Goal: Information Seeking & Learning: Learn about a topic

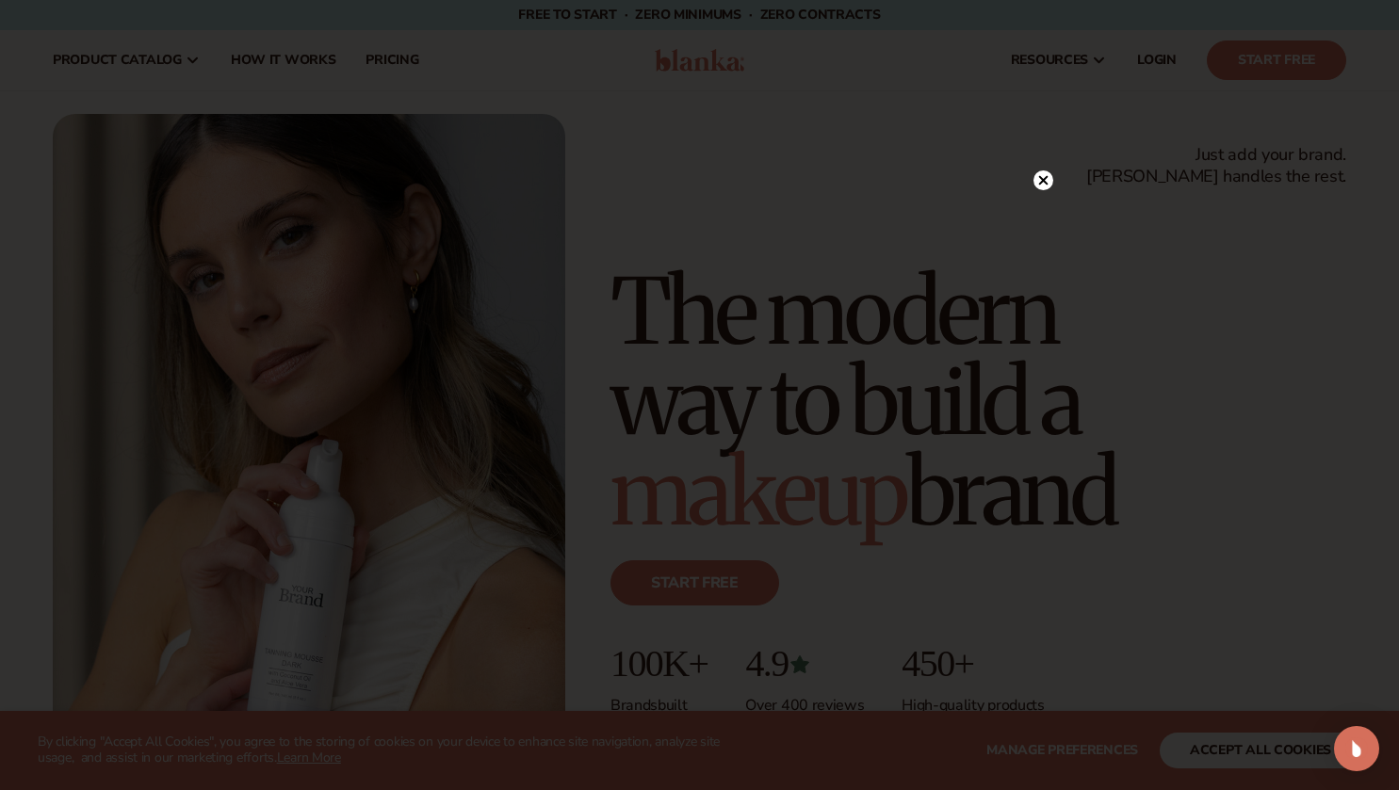
click at [1040, 182] on circle at bounding box center [1044, 181] width 20 height 20
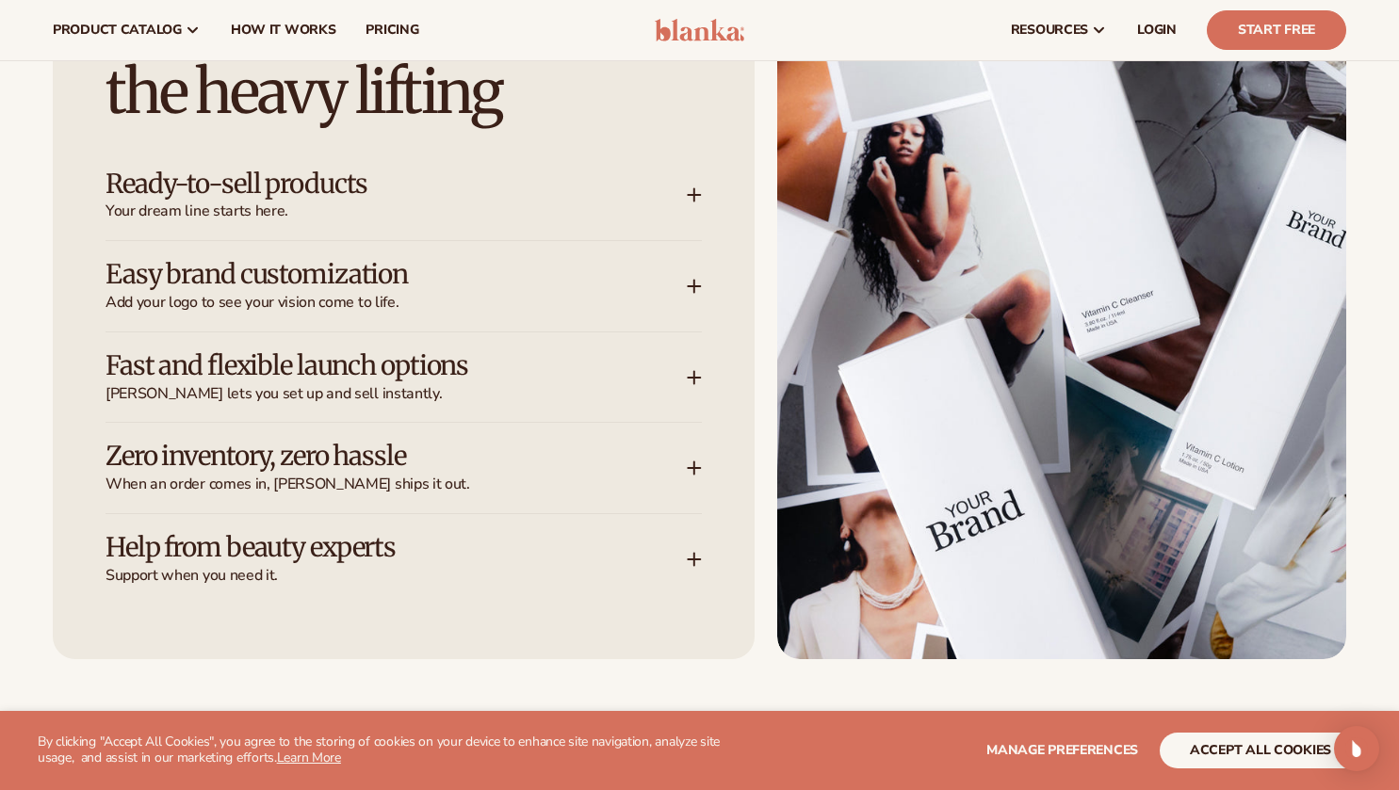
scroll to position [2355, 0]
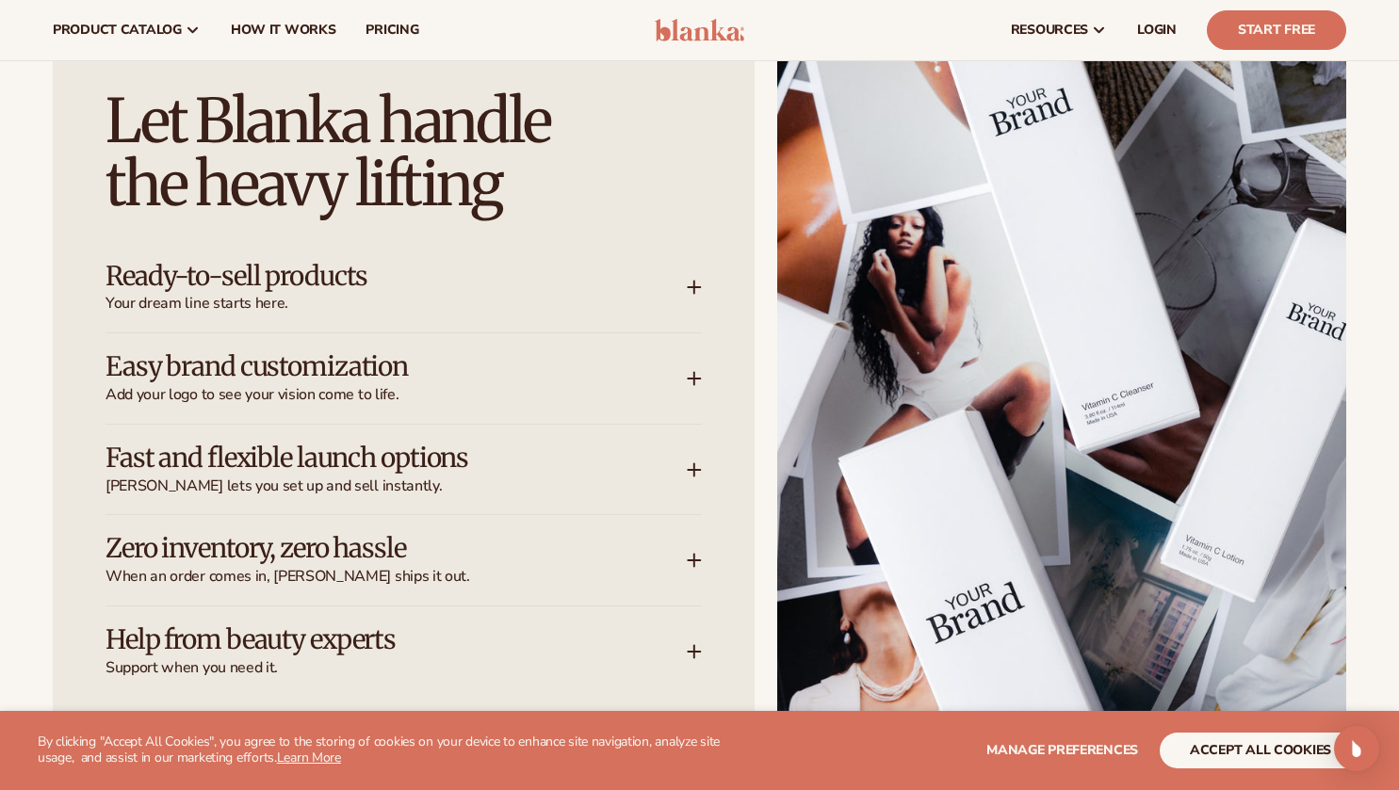
click at [670, 276] on div "Ready-to-sell products Your dream line starts here." at bounding box center [396, 288] width 581 height 53
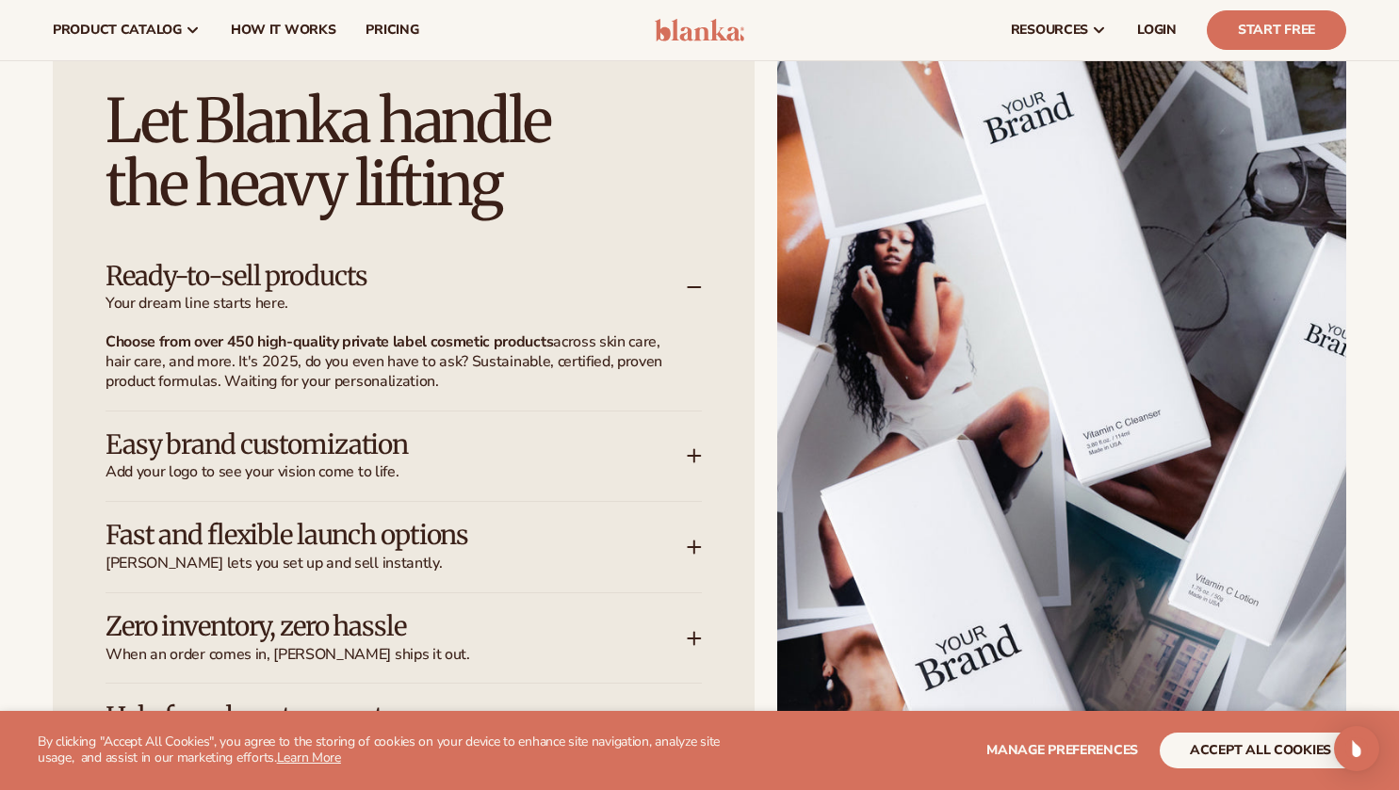
click at [577, 470] on span "Add your logo to see your vision come to life." at bounding box center [396, 473] width 581 height 20
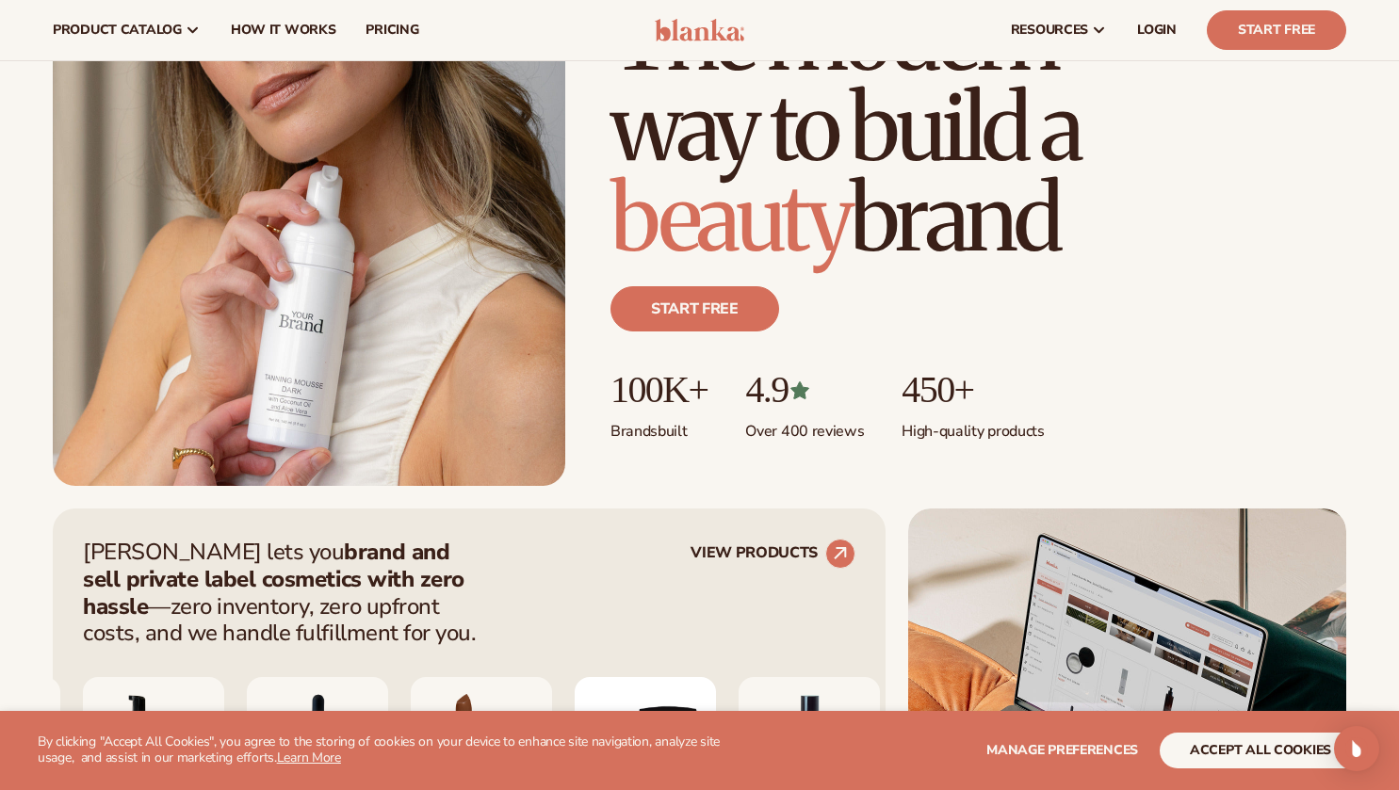
scroll to position [0, 0]
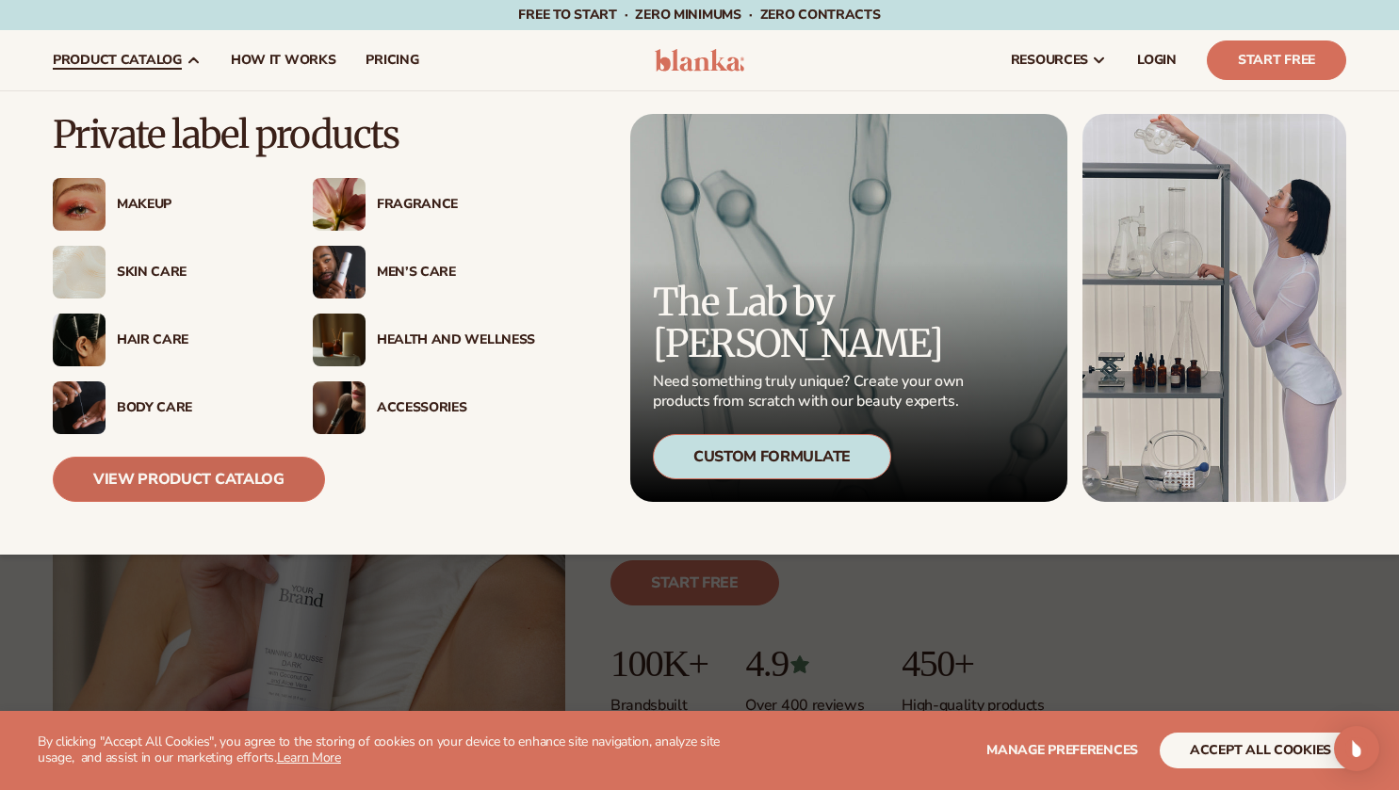
click at [218, 485] on link "View Product Catalog" at bounding box center [189, 479] width 272 height 45
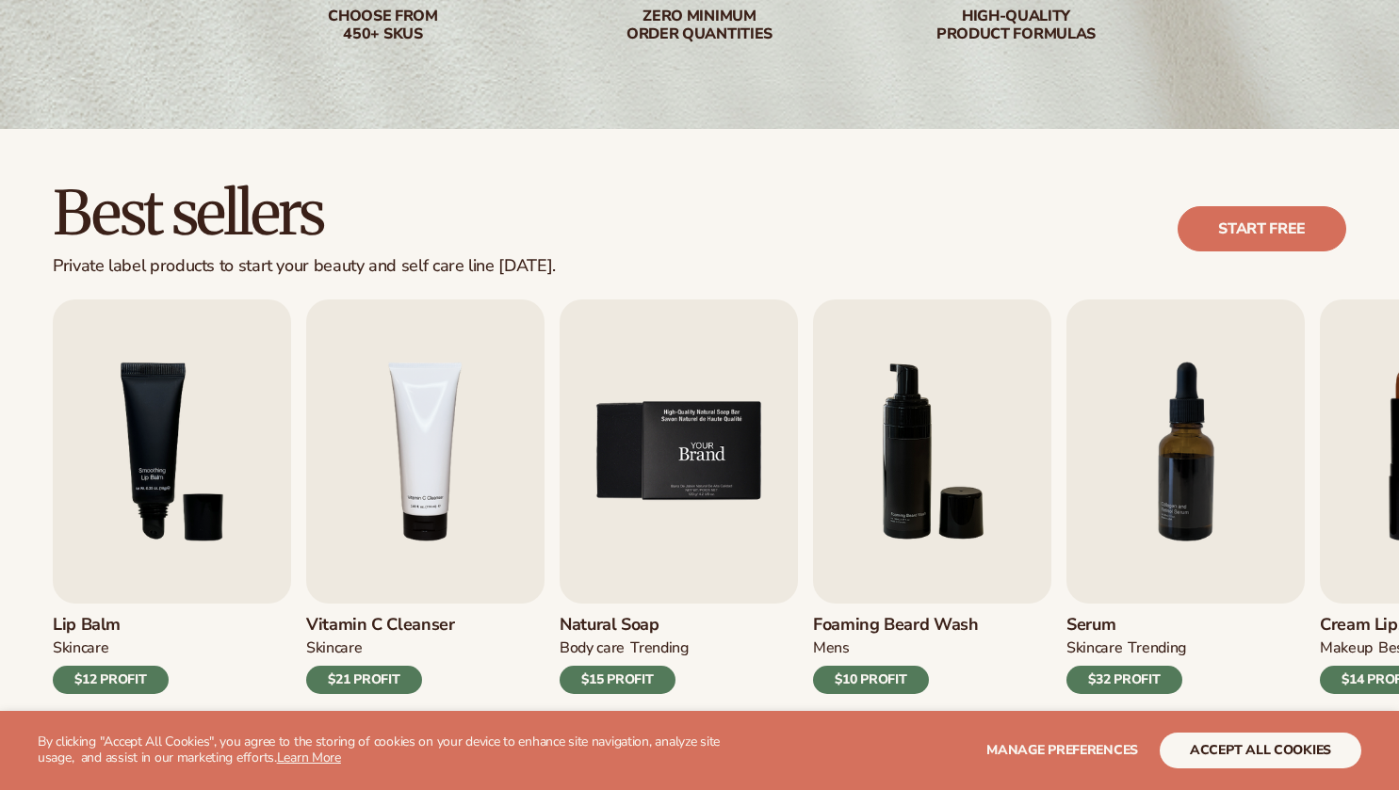
scroll to position [377, 0]
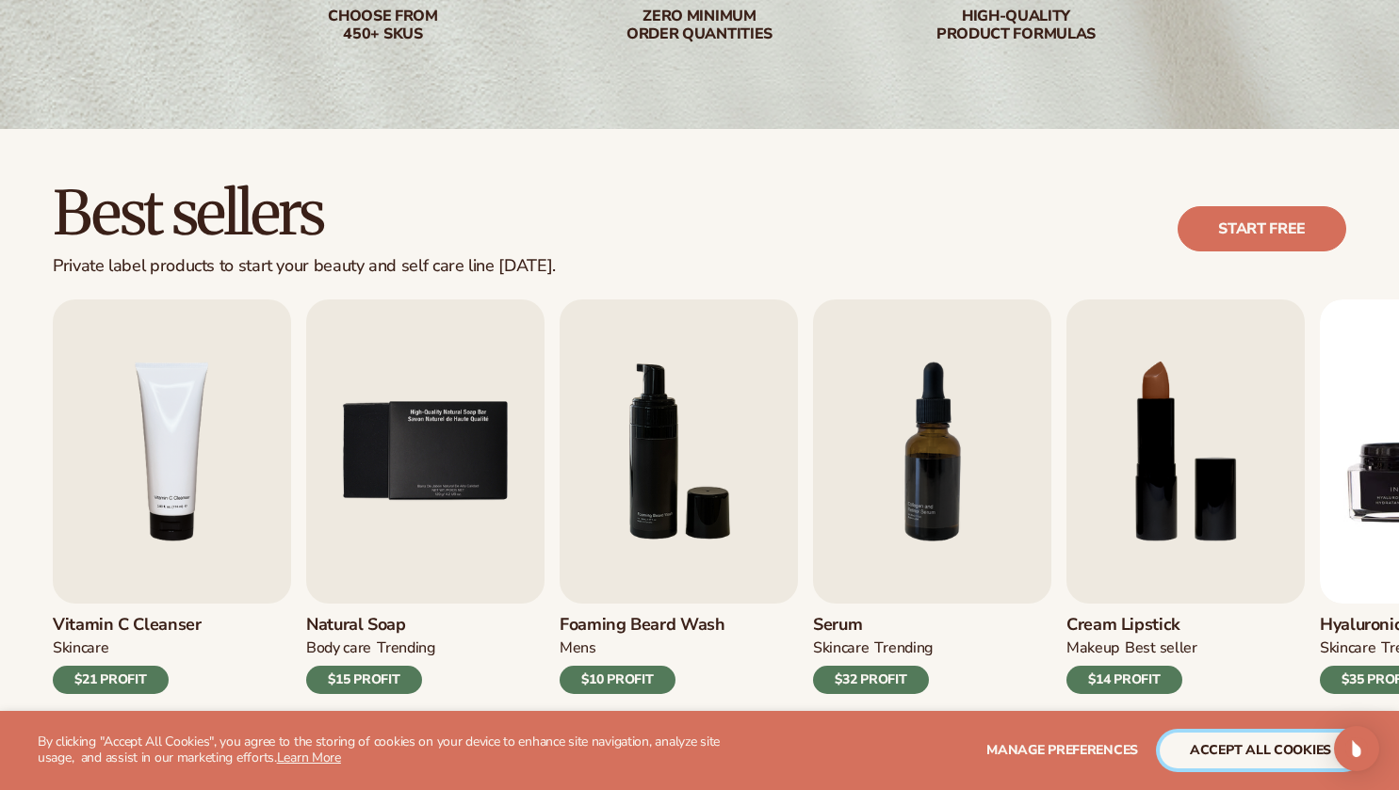
click at [1258, 750] on button "accept all cookies" at bounding box center [1261, 751] width 202 height 36
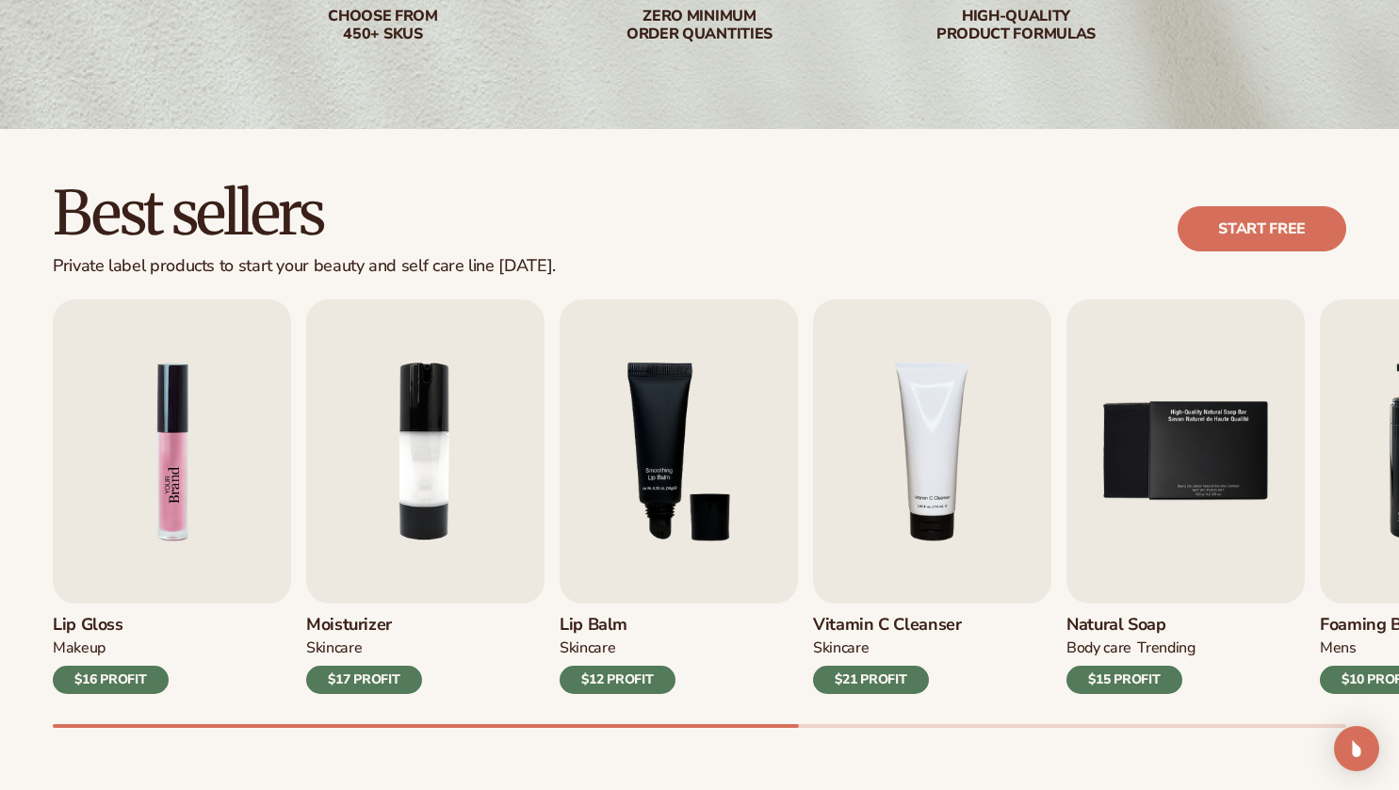
click at [136, 541] on img "1 / 9" at bounding box center [172, 452] width 238 height 304
click at [170, 401] on img "1 / 9" at bounding box center [172, 452] width 238 height 304
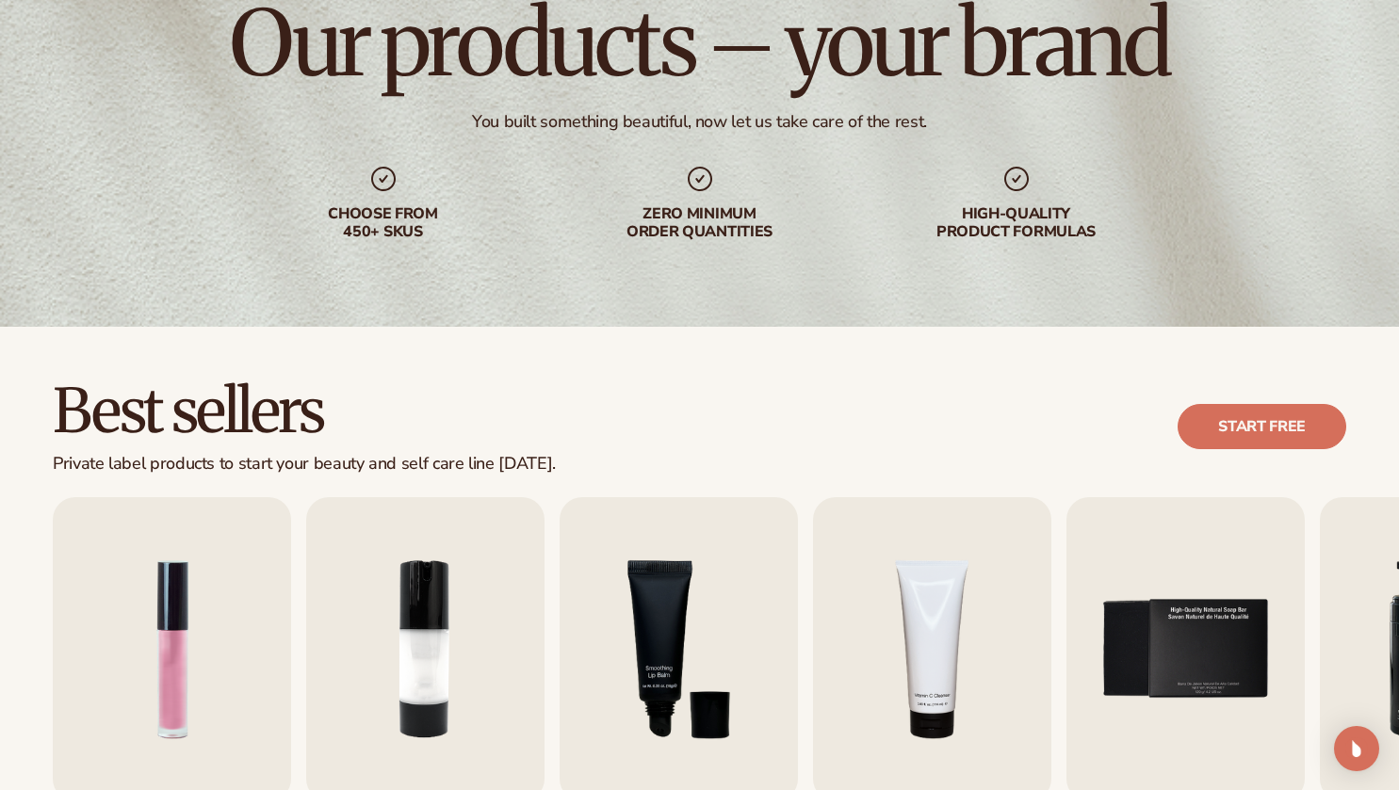
scroll to position [0, 0]
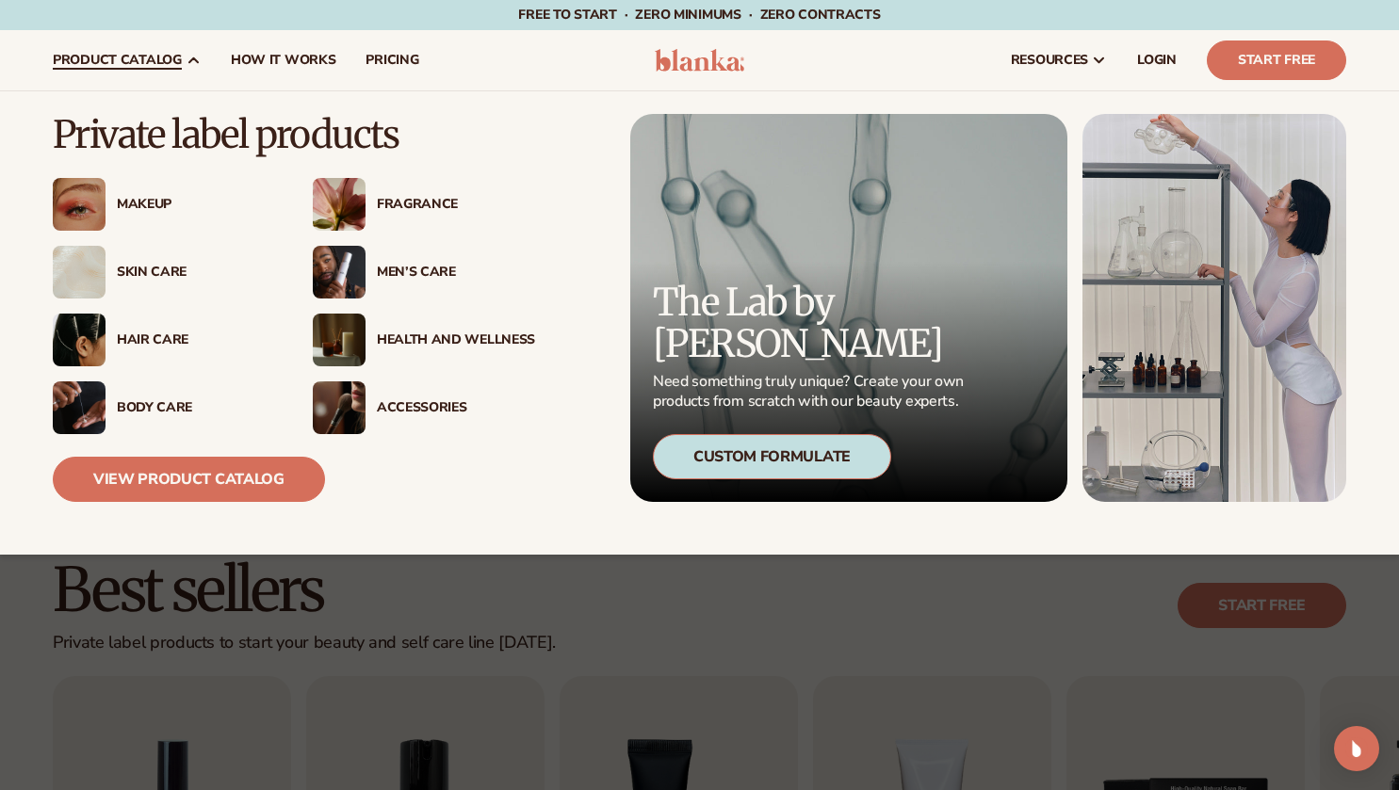
click at [137, 213] on div "Makeup" at bounding box center [164, 204] width 222 height 53
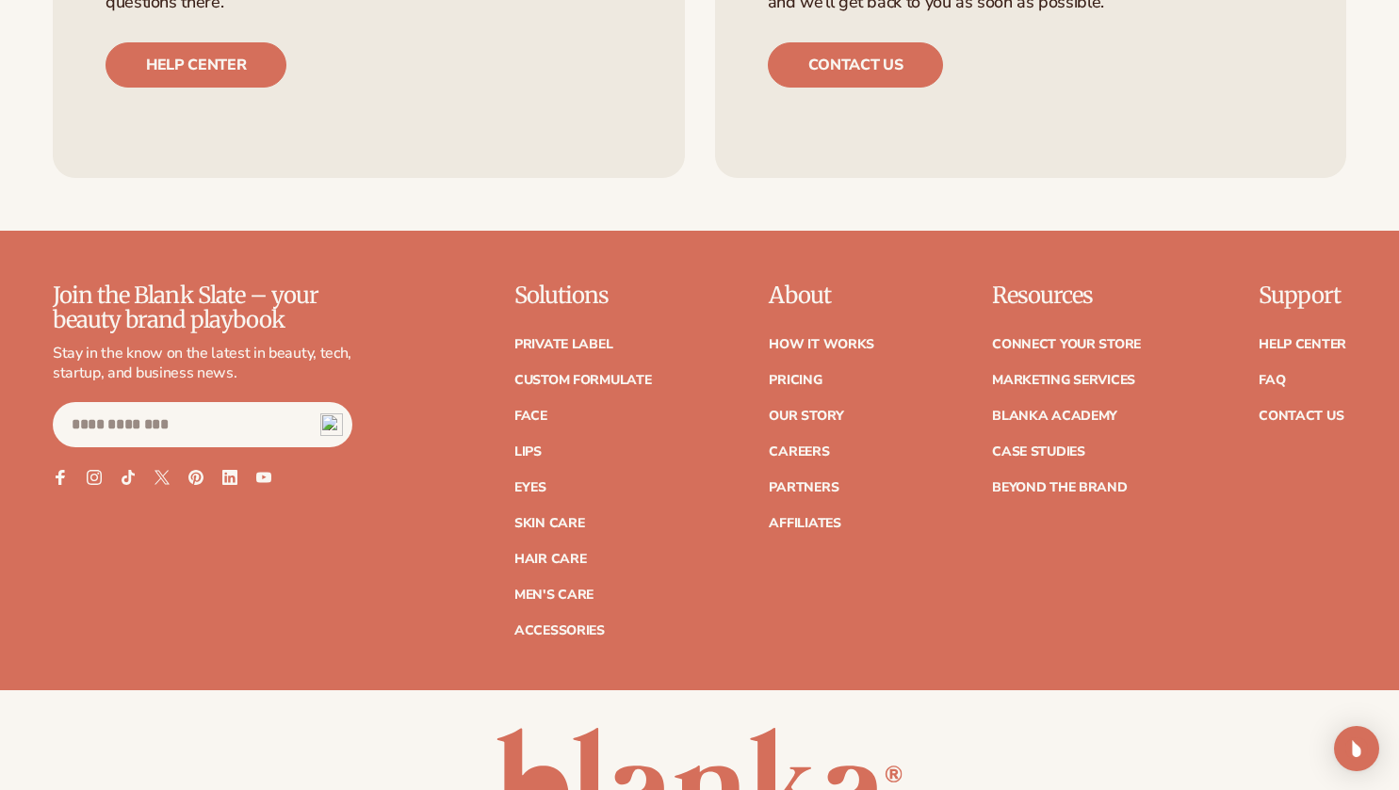
scroll to position [3203, 0]
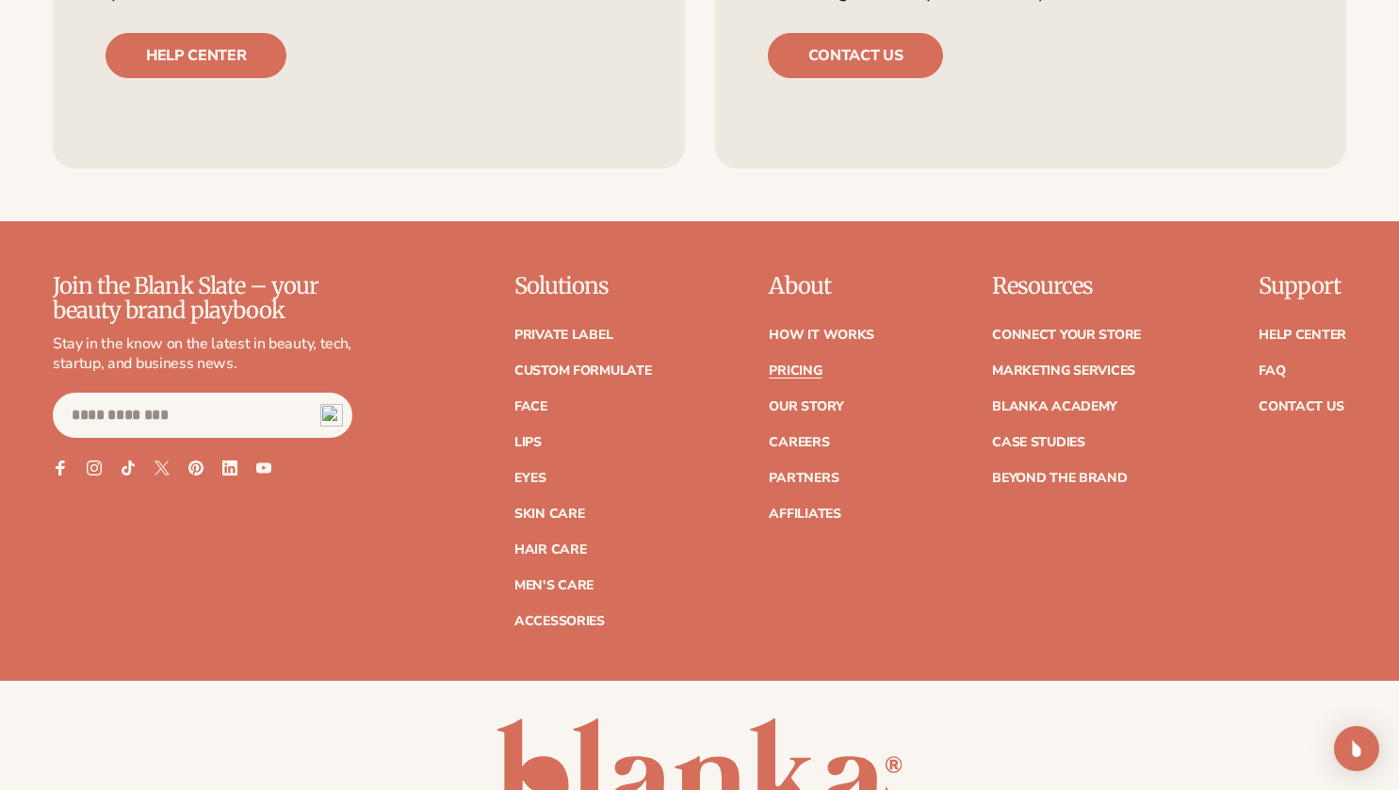
click at [802, 374] on link "Pricing" at bounding box center [795, 371] width 53 height 13
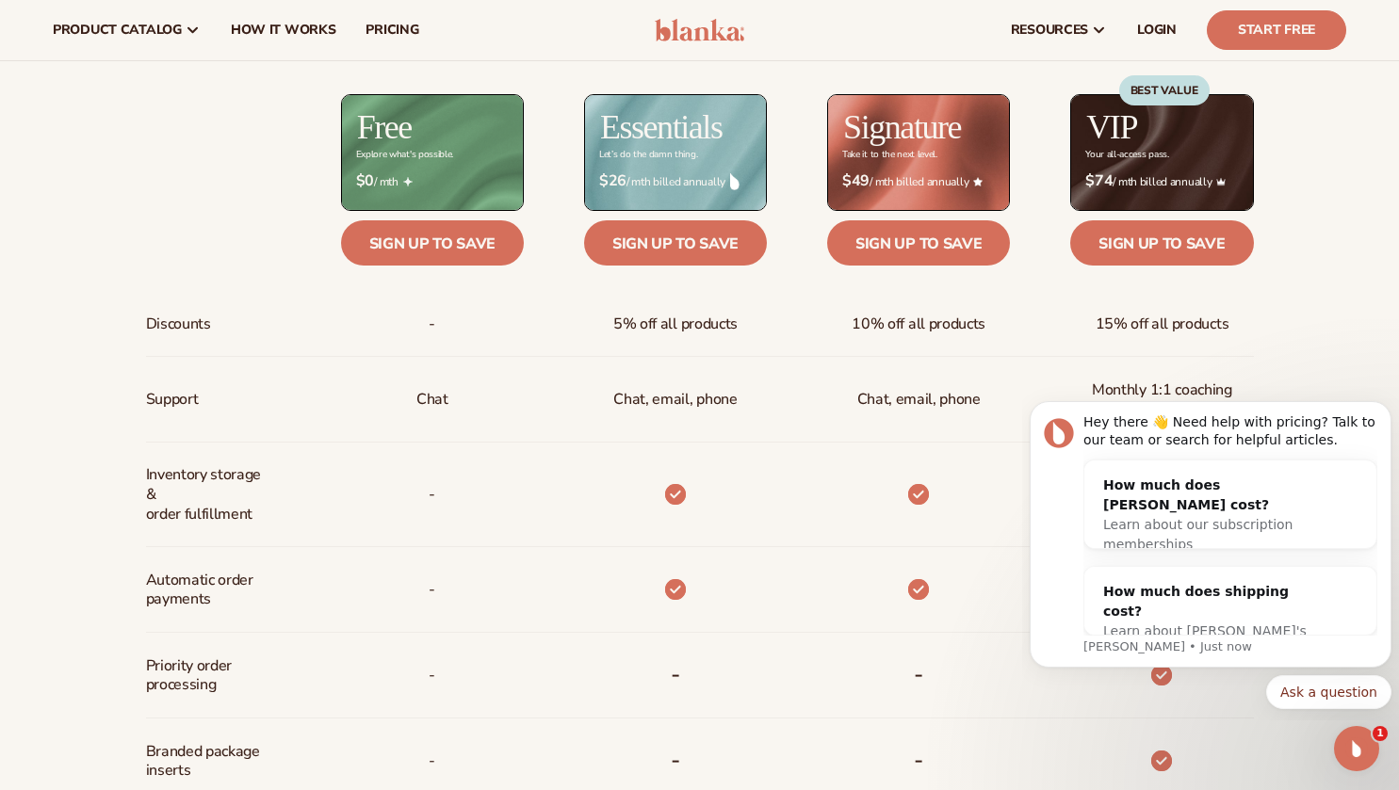
click at [1354, 309] on div "Billed Monthly billed Yearly Billed Monthly billed Yearly Discounts Support Inv…" at bounding box center [699, 592] width 1399 height 1268
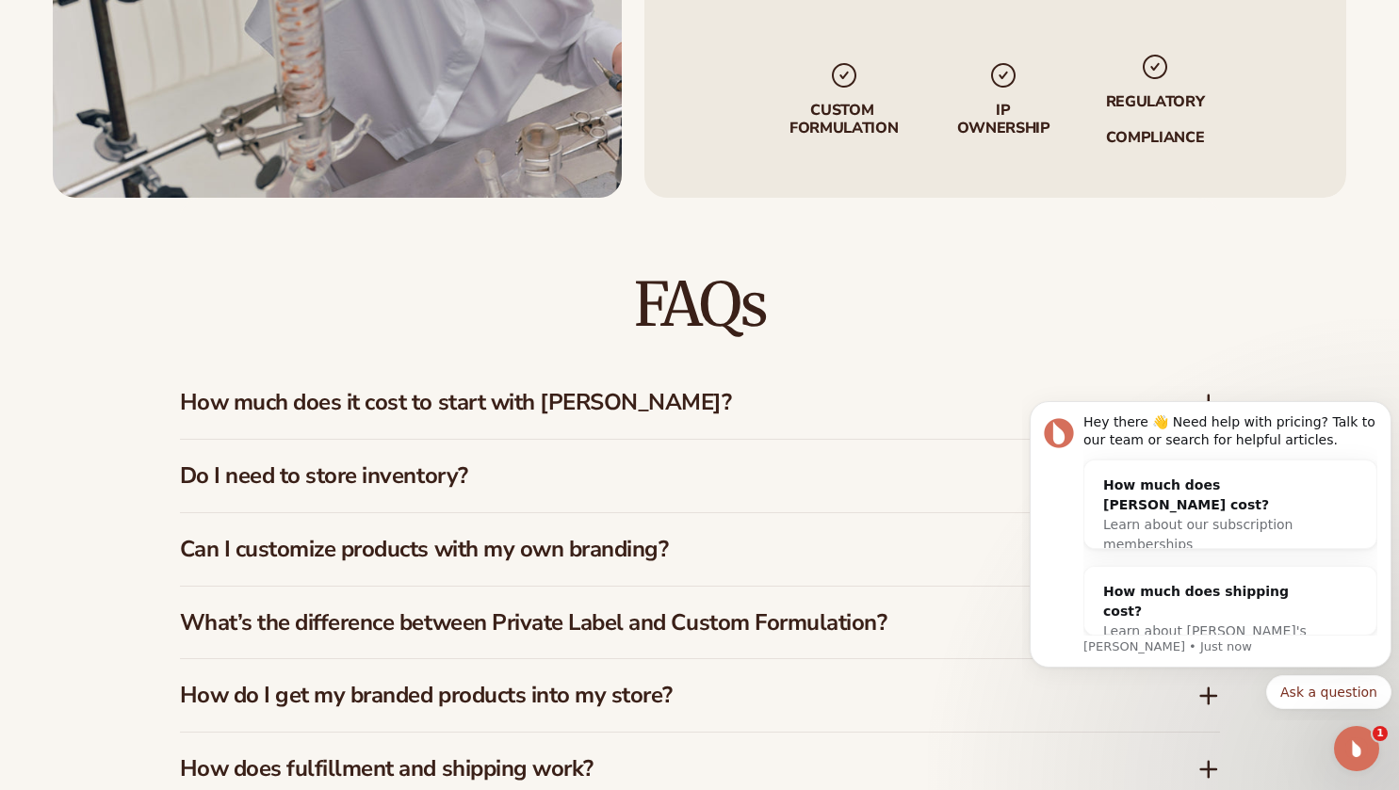
scroll to position [2638, 0]
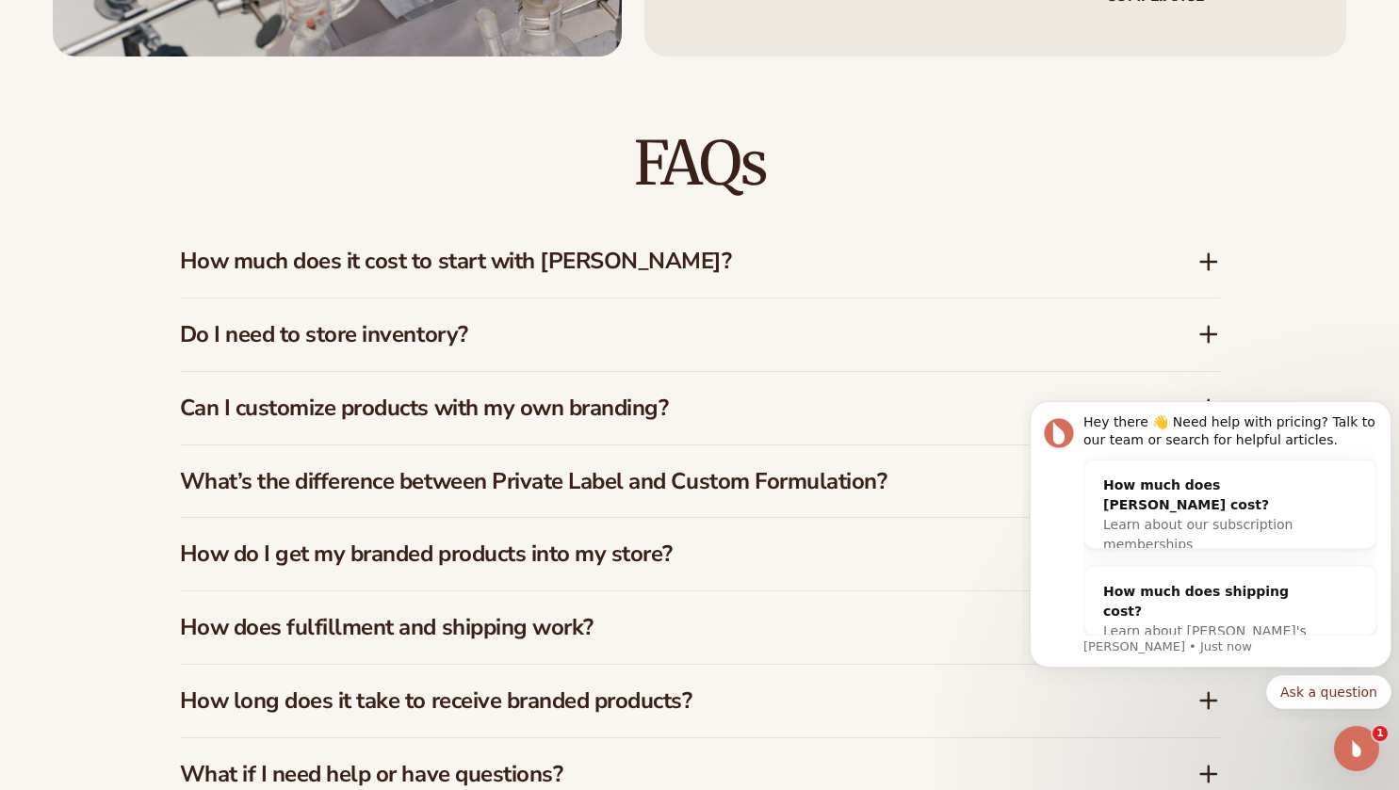
click at [1235, 321] on div "FAQs How much does it cost to start with Blanka? Blanka offers a free plan so y…" at bounding box center [700, 472] width 1146 height 831
click at [1220, 328] on div "FAQs How much does it cost to start with Blanka? Blanka offers a free plan so y…" at bounding box center [700, 472] width 1146 height 831
click at [1204, 339] on icon at bounding box center [1208, 334] width 23 height 23
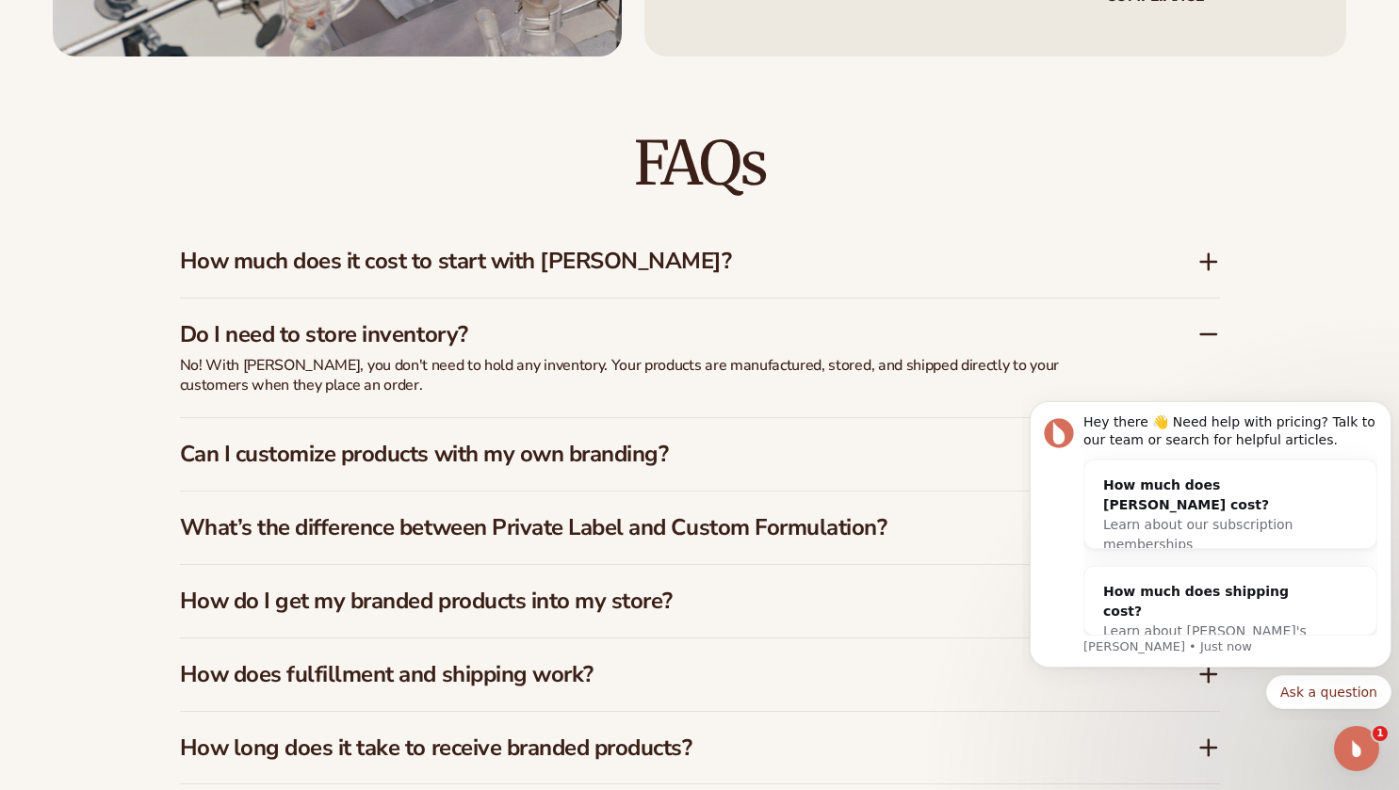
click at [1220, 260] on div "FAQs How much does it cost to start with Blanka? Blanka offers a free plan so y…" at bounding box center [700, 495] width 1146 height 877
click at [1213, 259] on icon at bounding box center [1208, 262] width 23 height 23
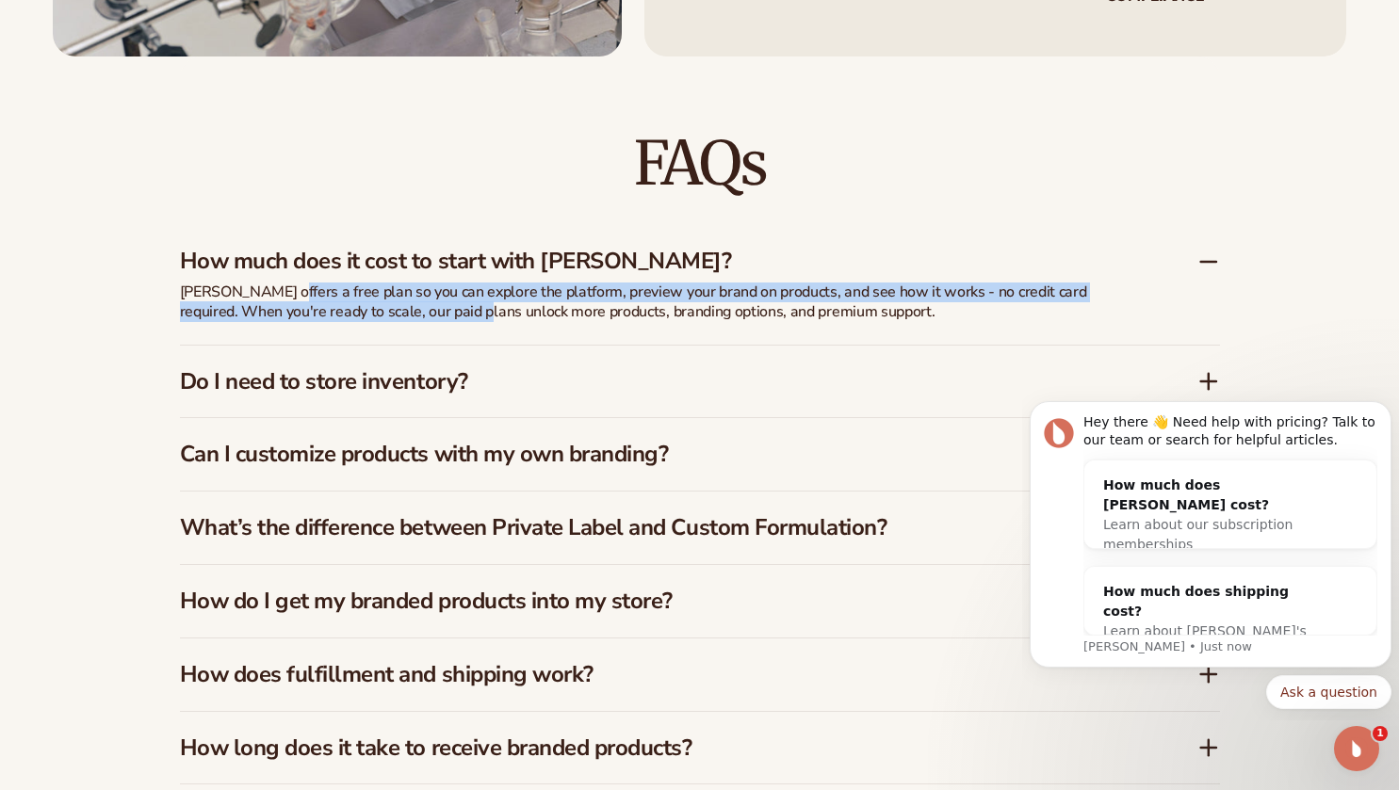
drag, startPoint x: 278, startPoint y: 285, endPoint x: 555, endPoint y: 339, distance: 282.2
click at [467, 330] on div "Blanka offers a free plan so you can explore the platform, preview your brand o…" at bounding box center [651, 314] width 942 height 62
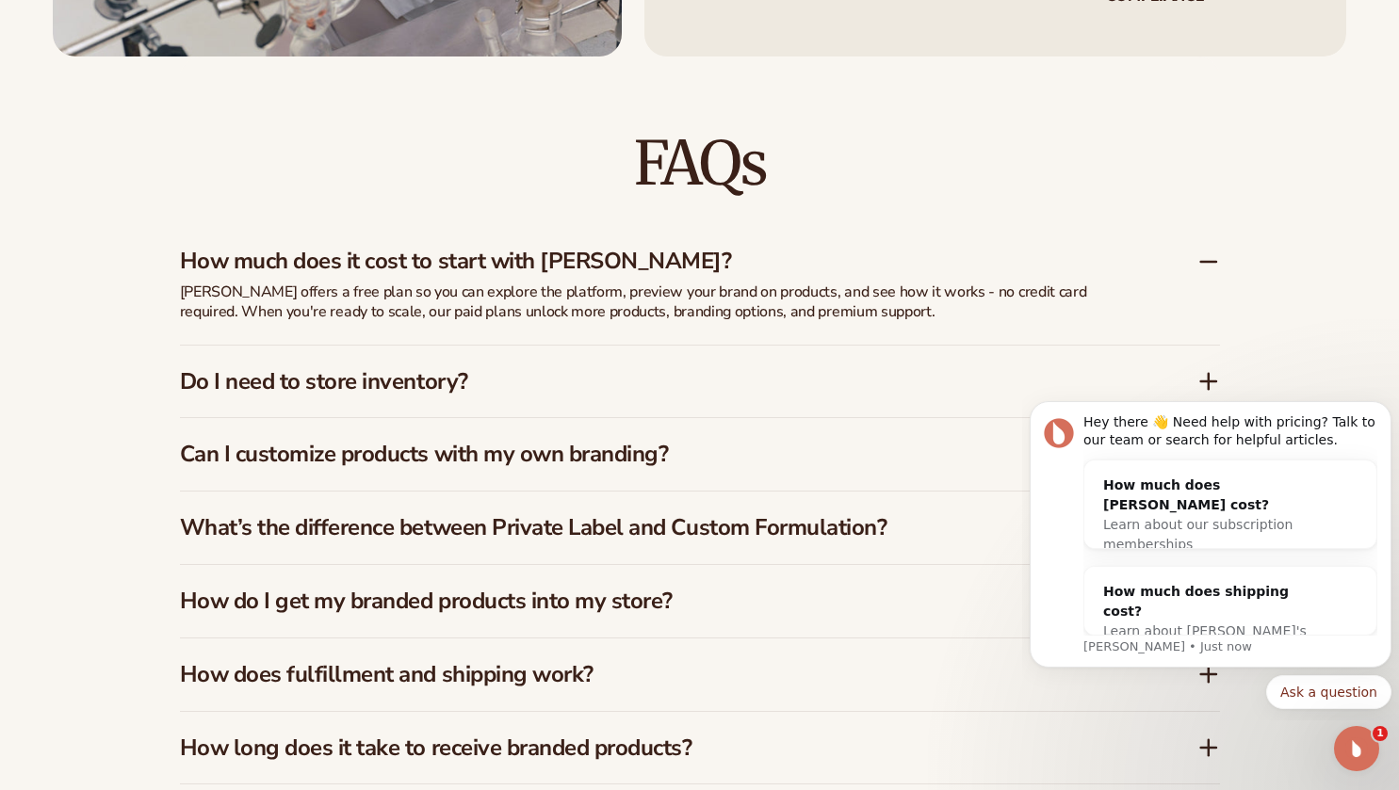
click at [600, 336] on div "Blanka offers a free plan so you can explore the platform, preview your brand o…" at bounding box center [651, 314] width 942 height 62
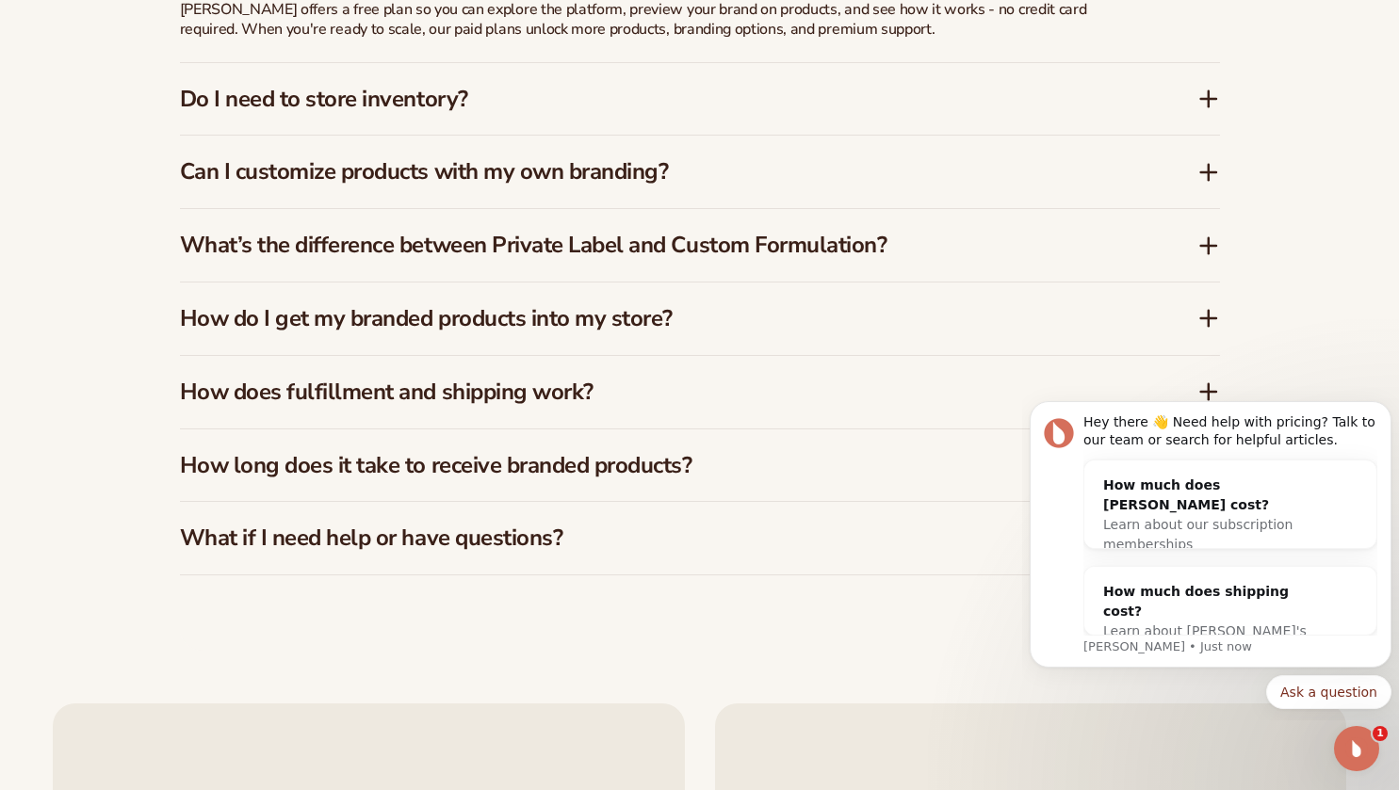
click at [1192, 246] on div "What’s the difference between Private Label and Custom Formulation?" at bounding box center [689, 245] width 1018 height 27
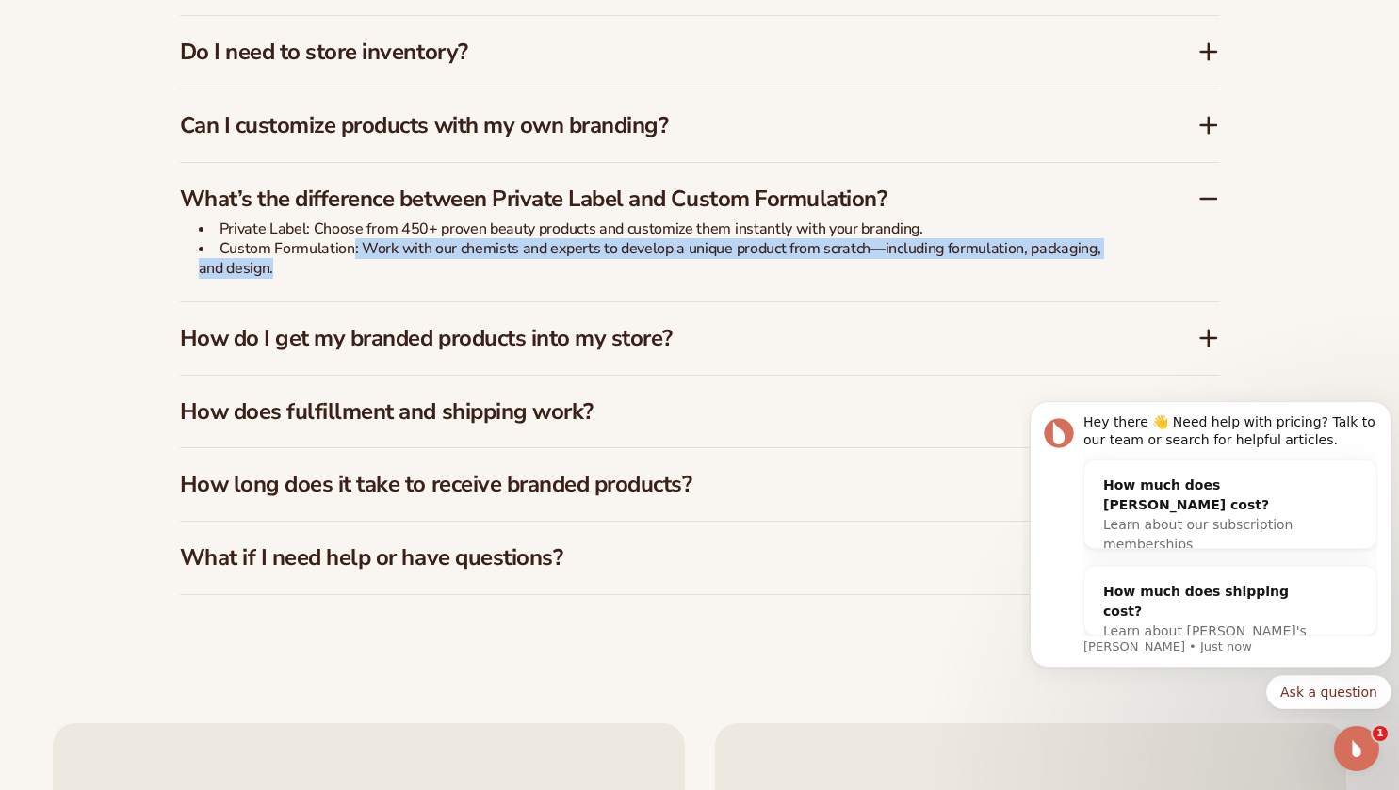
drag, startPoint x: 356, startPoint y: 245, endPoint x: 402, endPoint y: 268, distance: 51.4
click at [402, 268] on li "Custom Formulation: Work with our chemists and experts to develop a unique prod…" at bounding box center [660, 259] width 923 height 40
click at [561, 267] on li "Custom Formulation: Work with our chemists and experts to develop a unique prod…" at bounding box center [660, 259] width 923 height 40
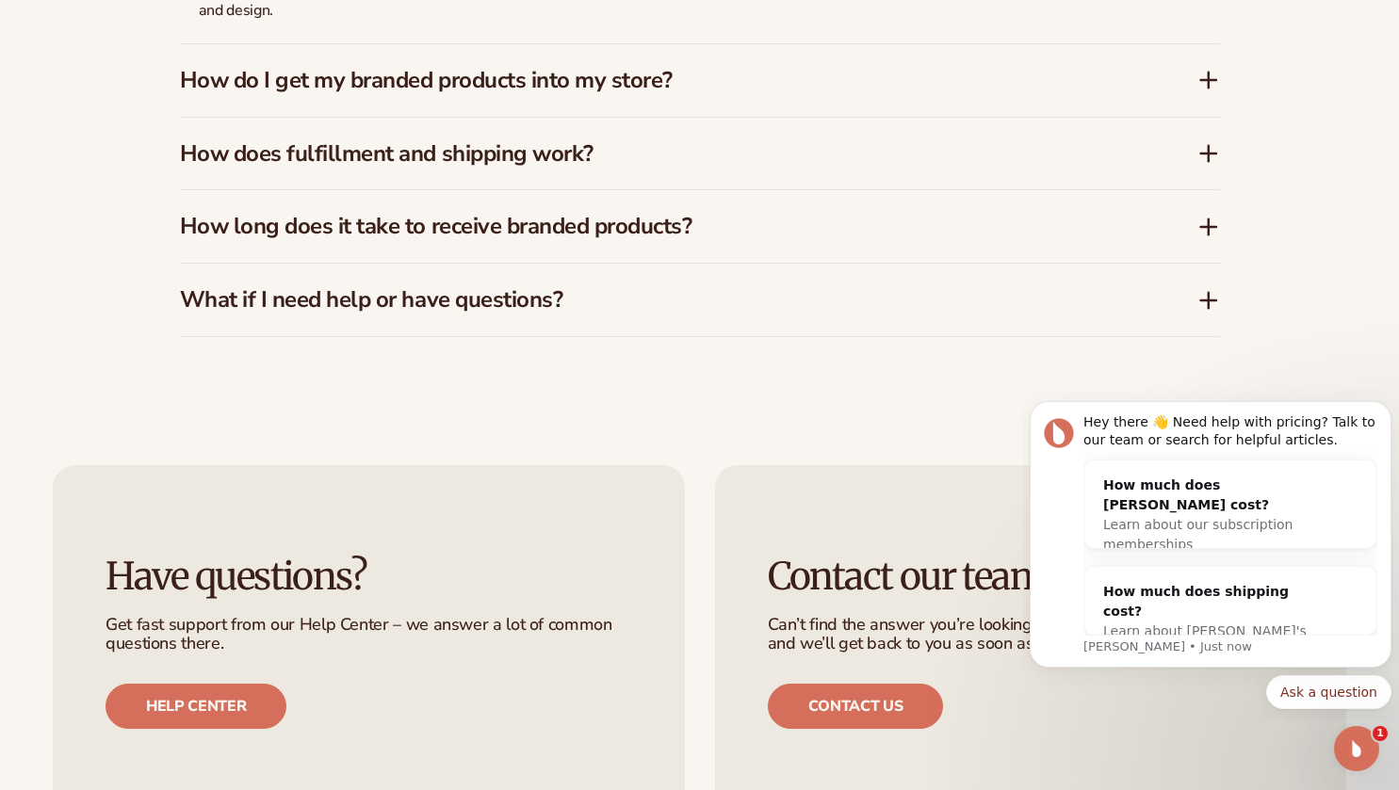
scroll to position [3203, 0]
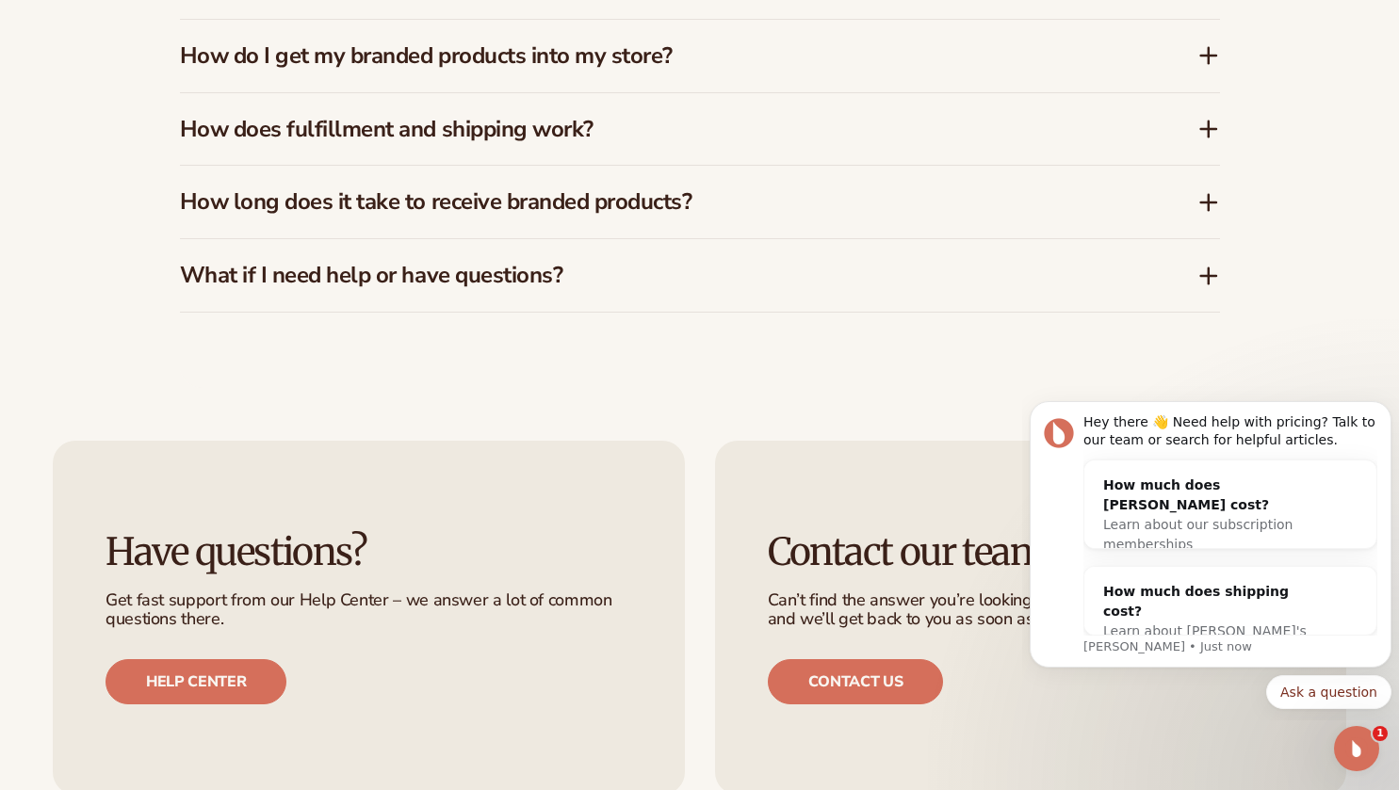
click at [1213, 196] on icon at bounding box center [1208, 202] width 23 height 23
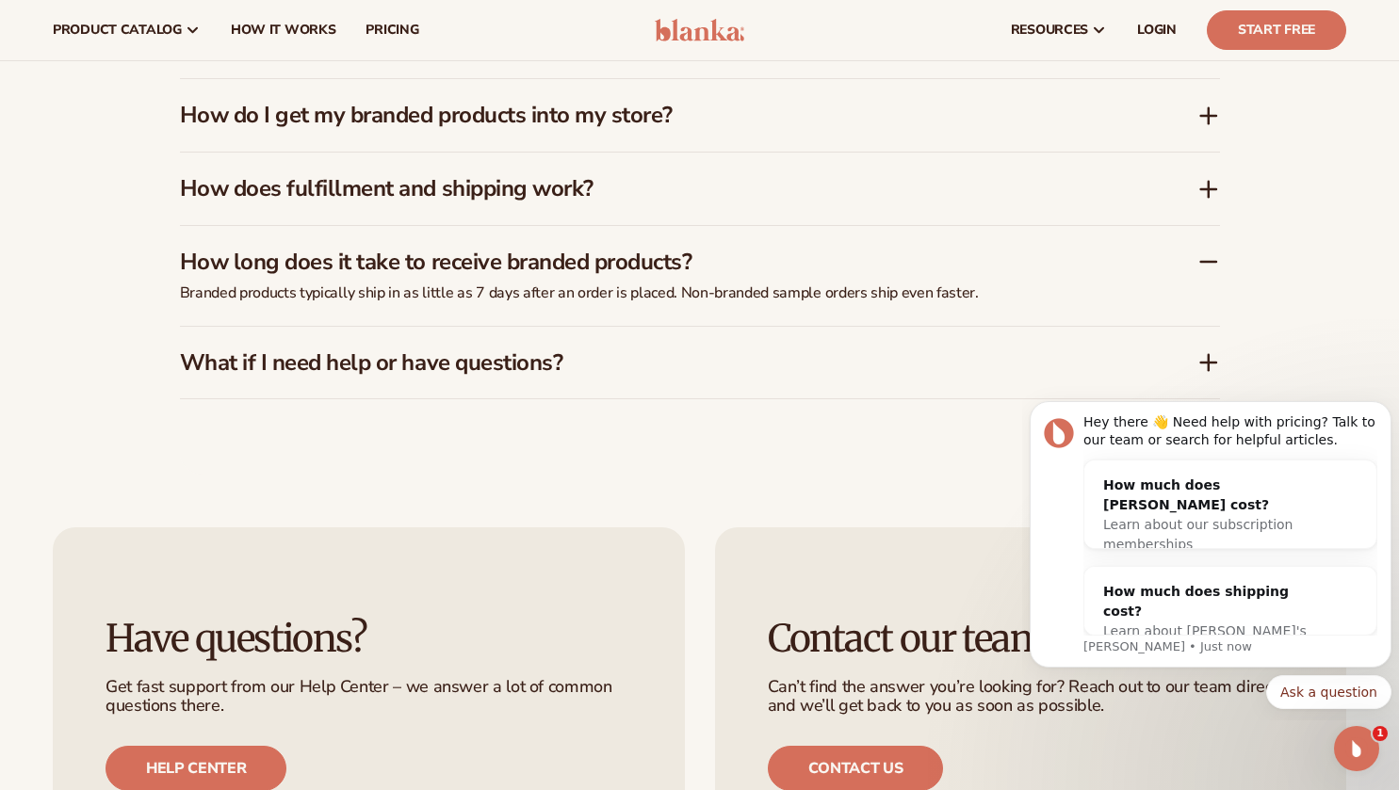
scroll to position [3030, 0]
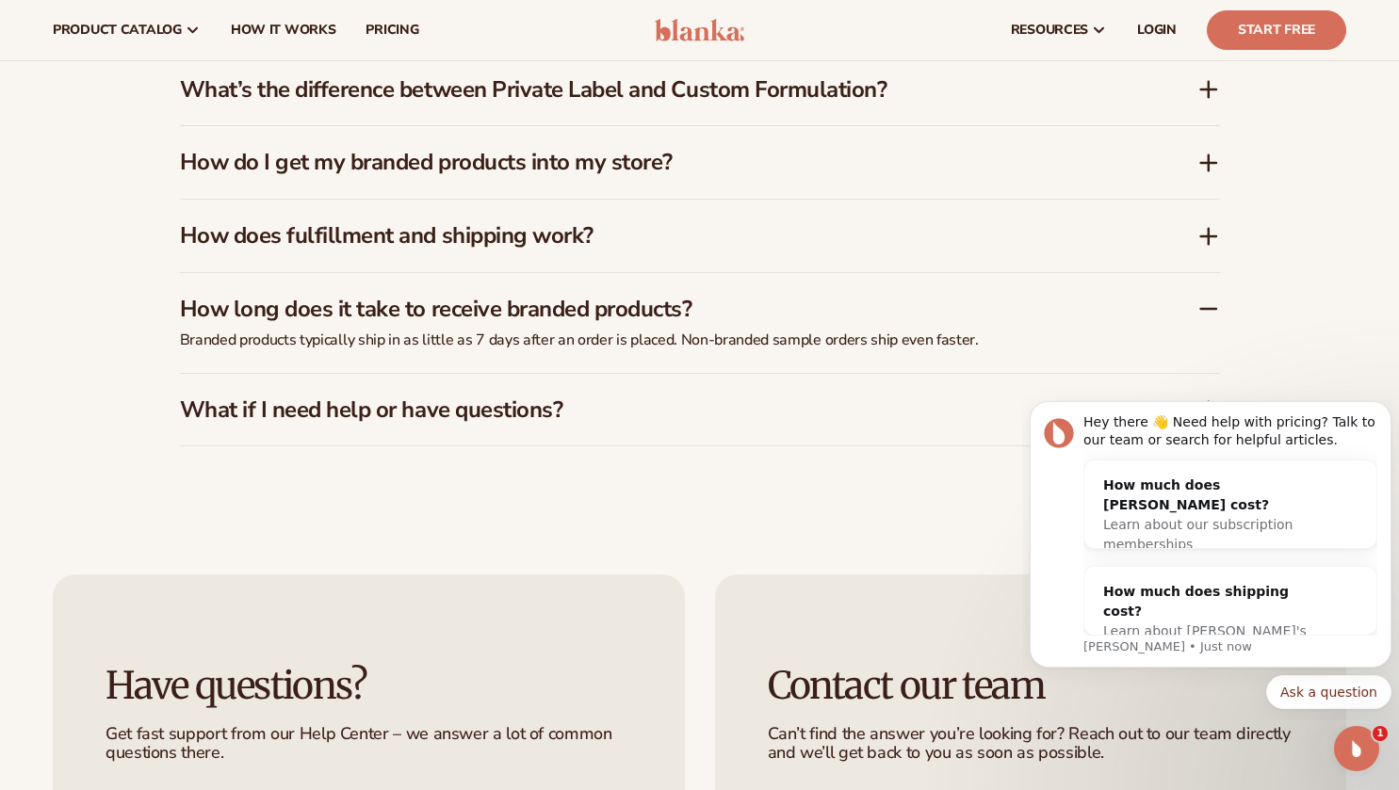
click at [1216, 236] on icon at bounding box center [1208, 236] width 15 height 0
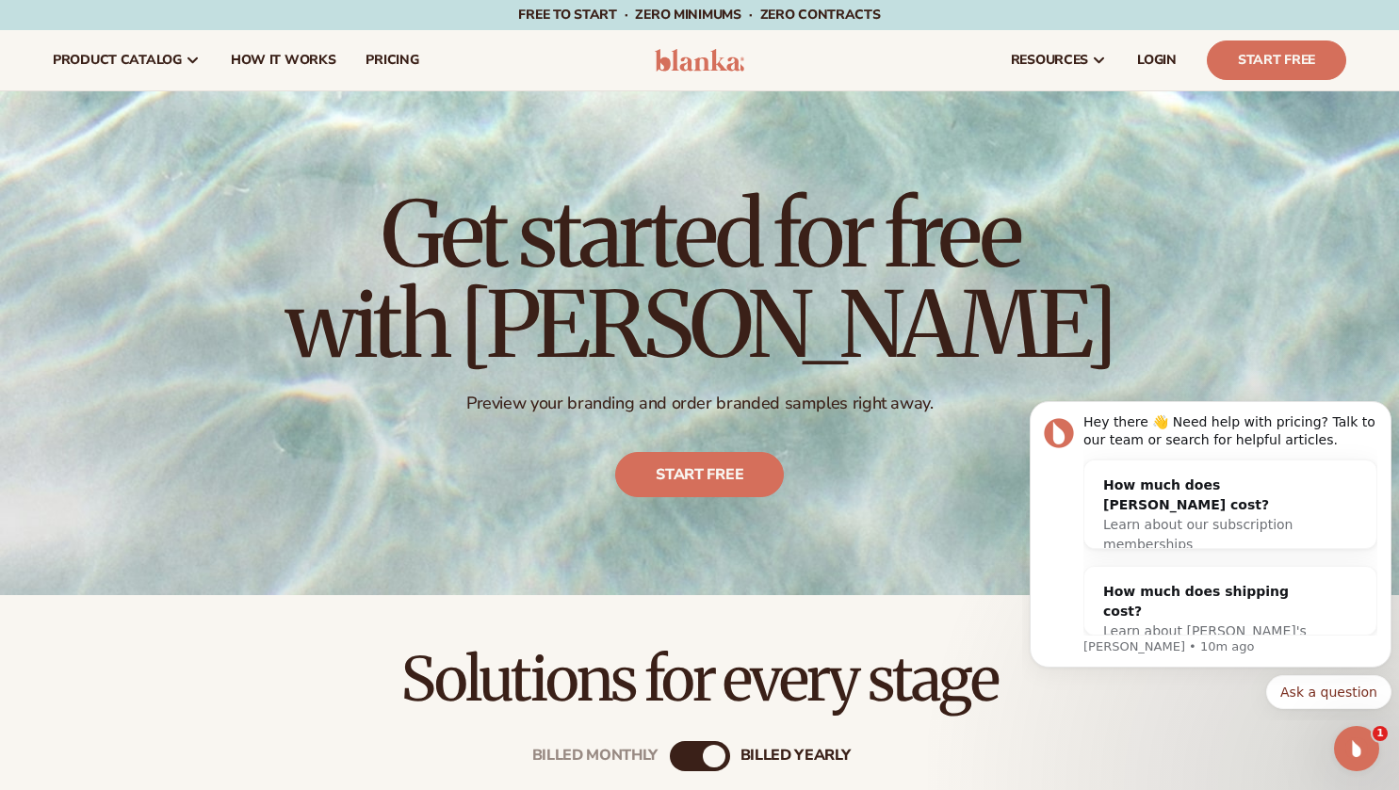
scroll to position [692, 0]
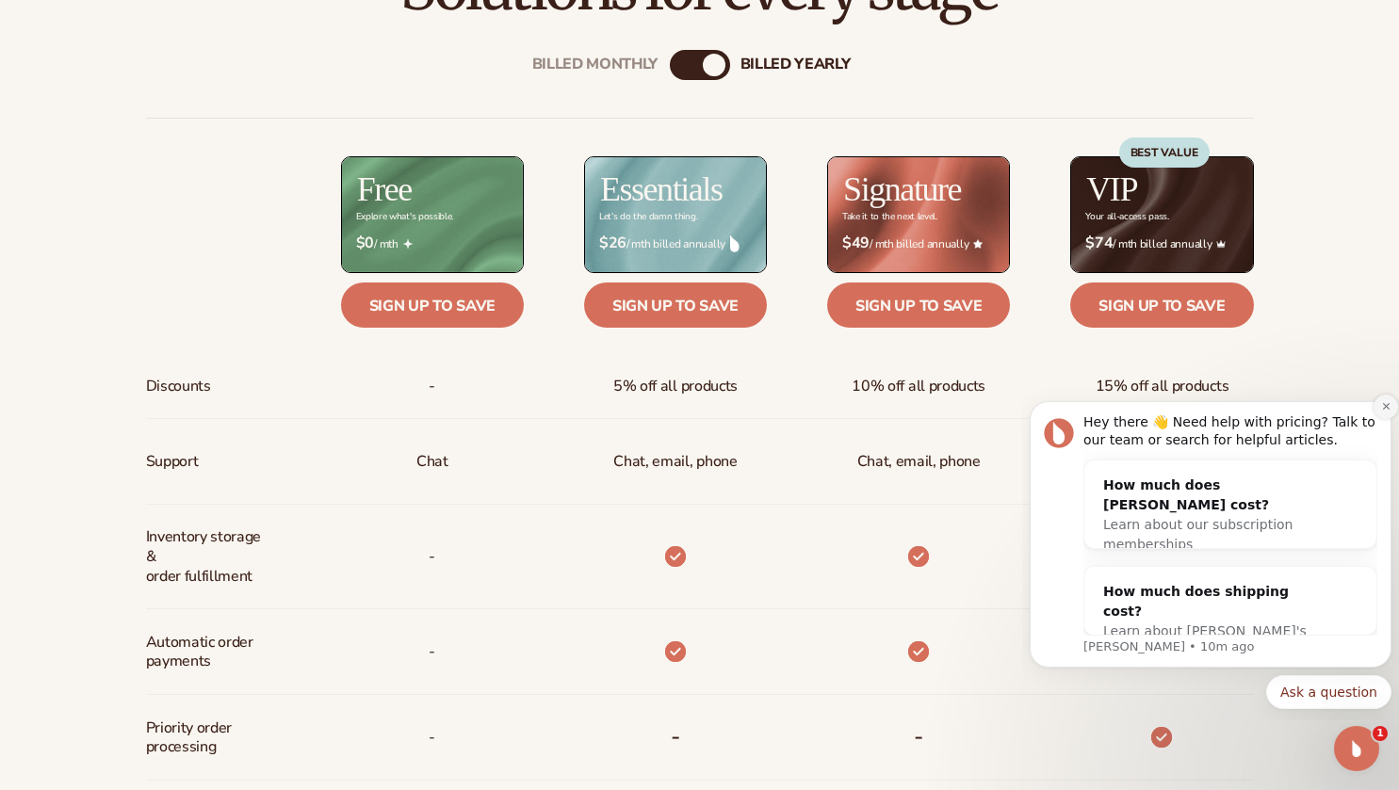
click at [1384, 414] on button "Dismiss notification" at bounding box center [1386, 407] width 24 height 24
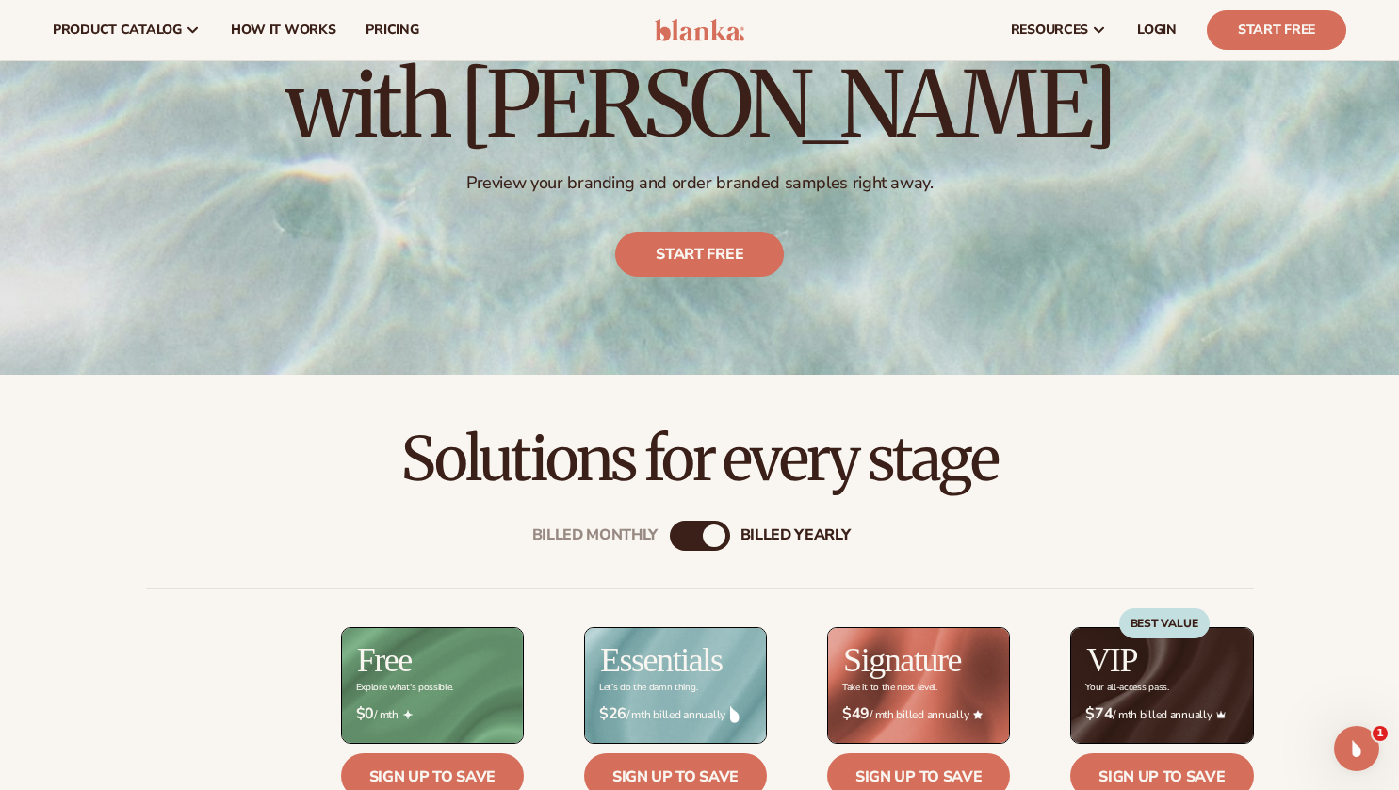
scroll to position [0, 0]
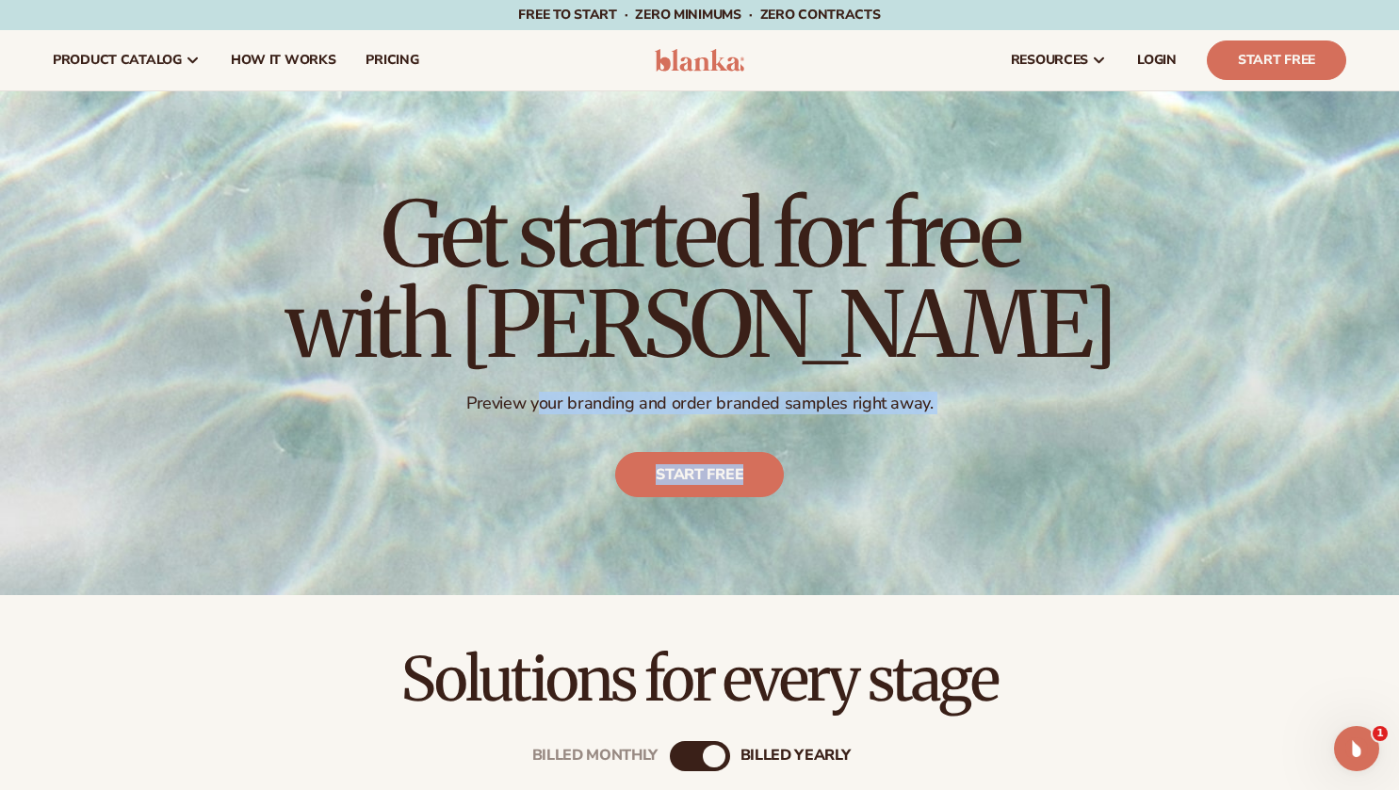
drag, startPoint x: 541, startPoint y: 415, endPoint x: 827, endPoint y: 417, distance: 286.4
click at [827, 417] on div "Get started for free with Blanka Preview your branding and order branded sample…" at bounding box center [699, 343] width 829 height 383
click at [725, 393] on p "Preview your branding and order branded samples right away." at bounding box center [699, 404] width 829 height 22
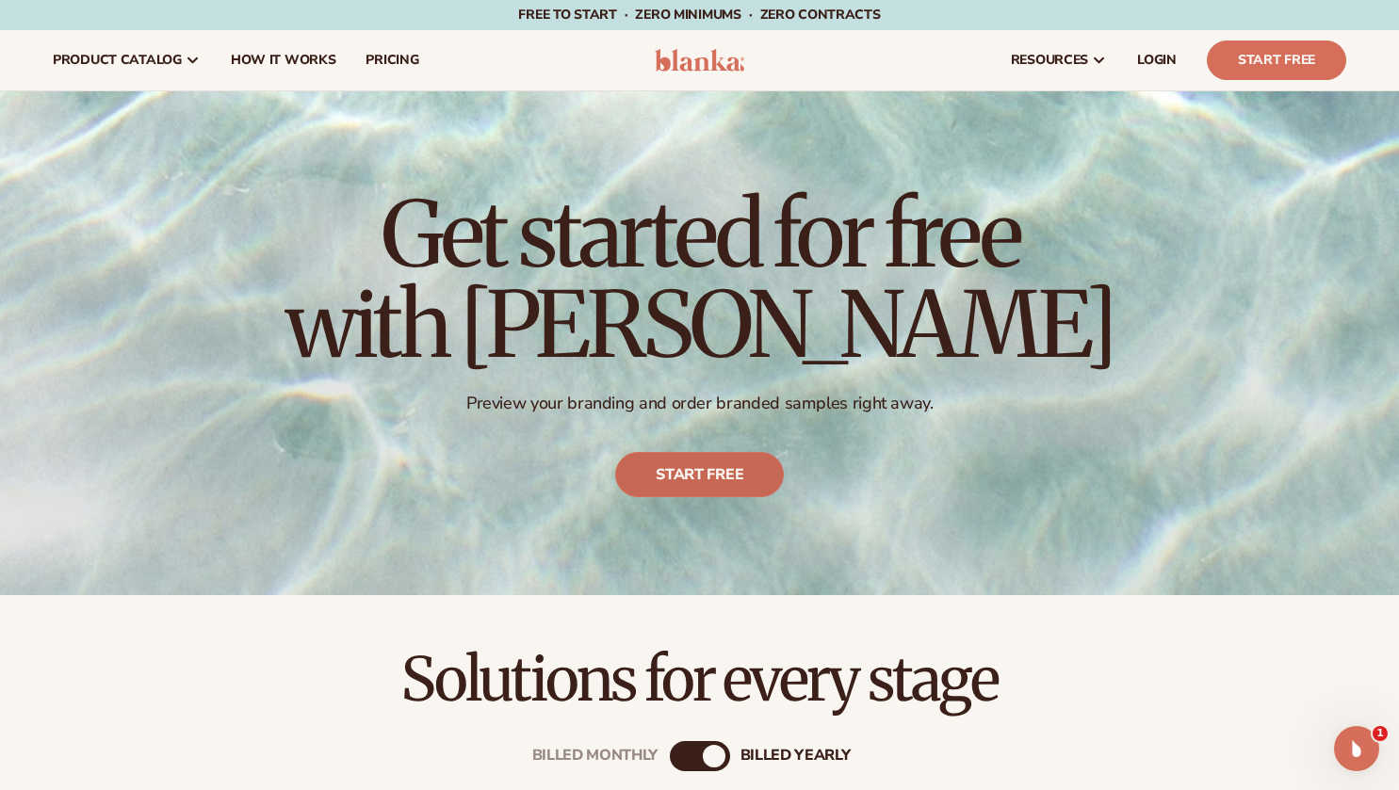
click at [706, 480] on link "Start free" at bounding box center [699, 474] width 169 height 45
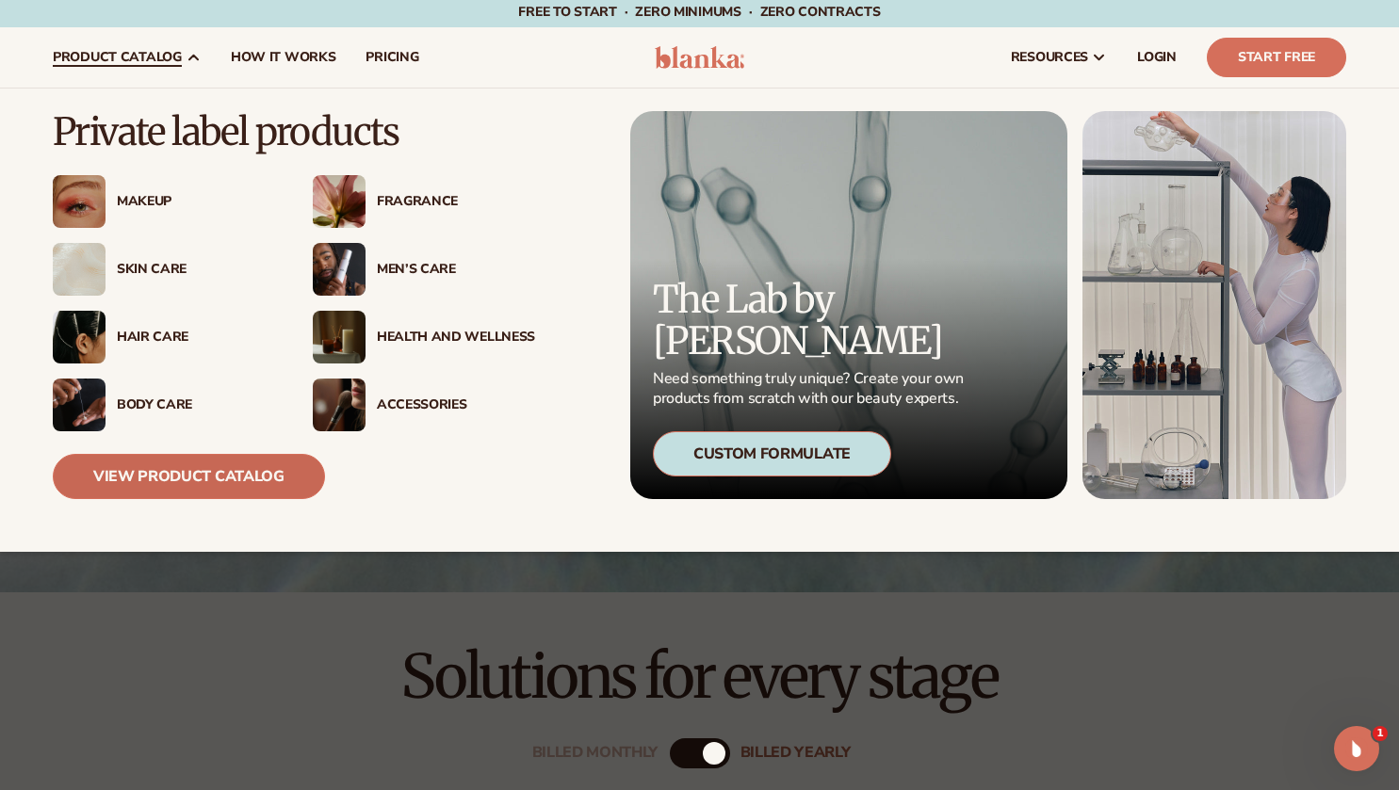
click at [206, 480] on link "View Product Catalog" at bounding box center [189, 476] width 272 height 45
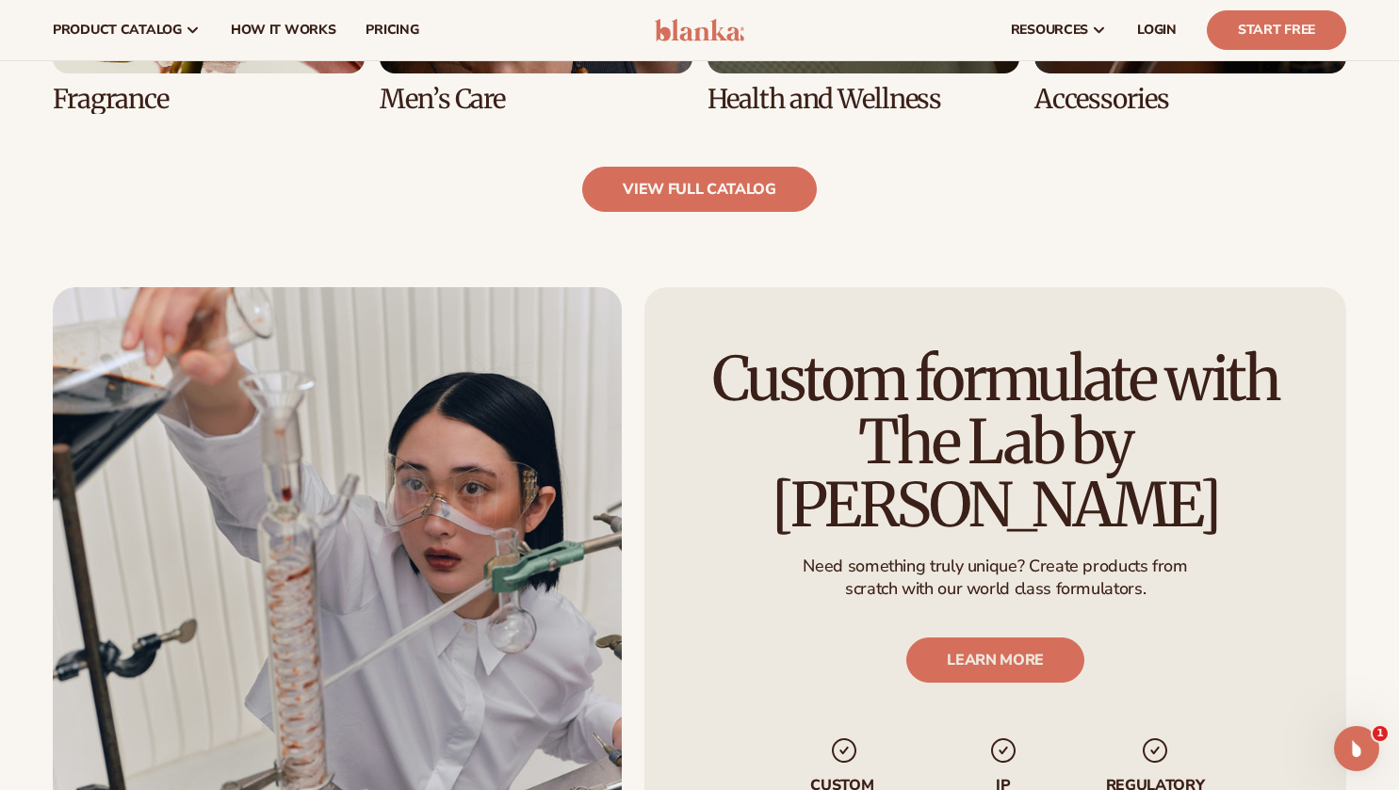
scroll to position [1790, 0]
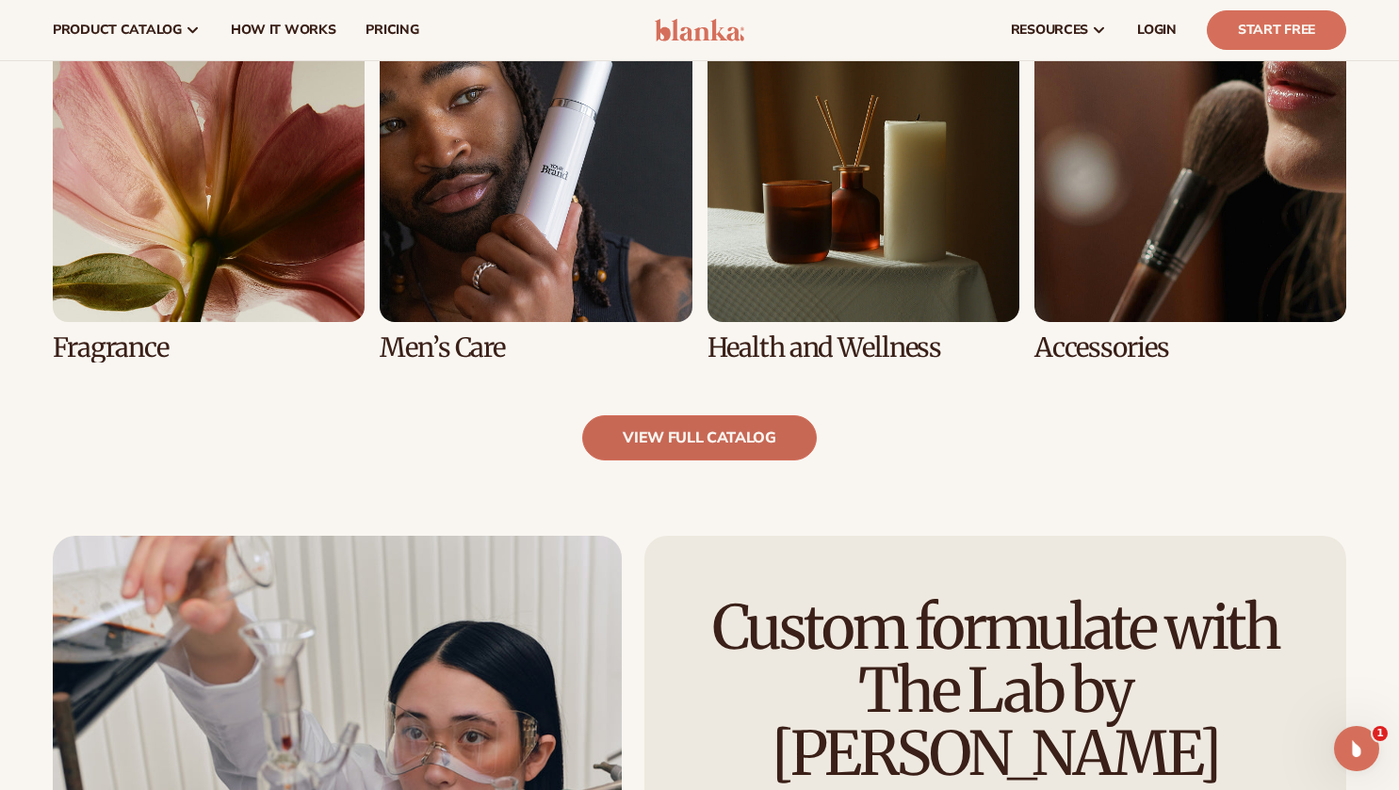
click at [687, 437] on link "view full catalog" at bounding box center [699, 437] width 235 height 45
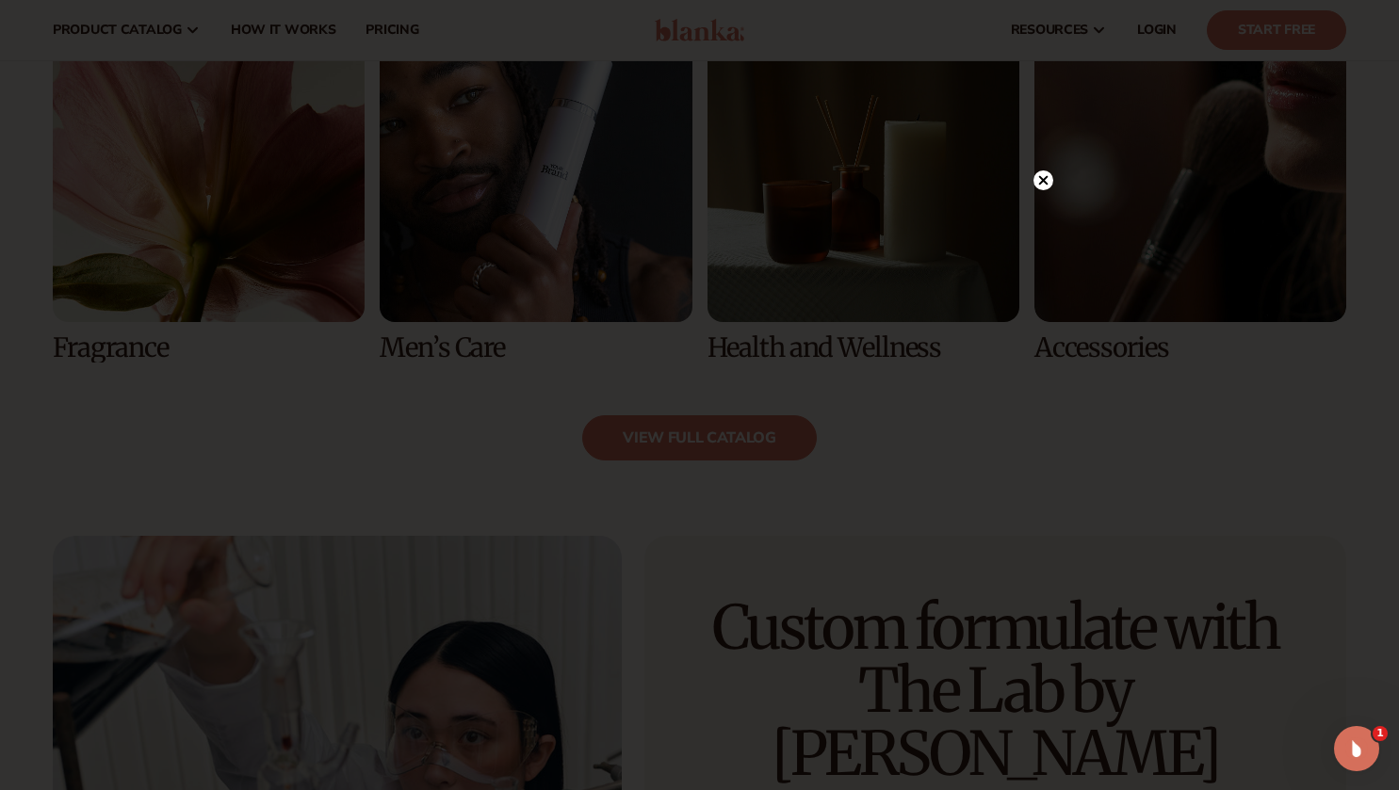
click at [1045, 169] on div at bounding box center [1044, 180] width 20 height 33
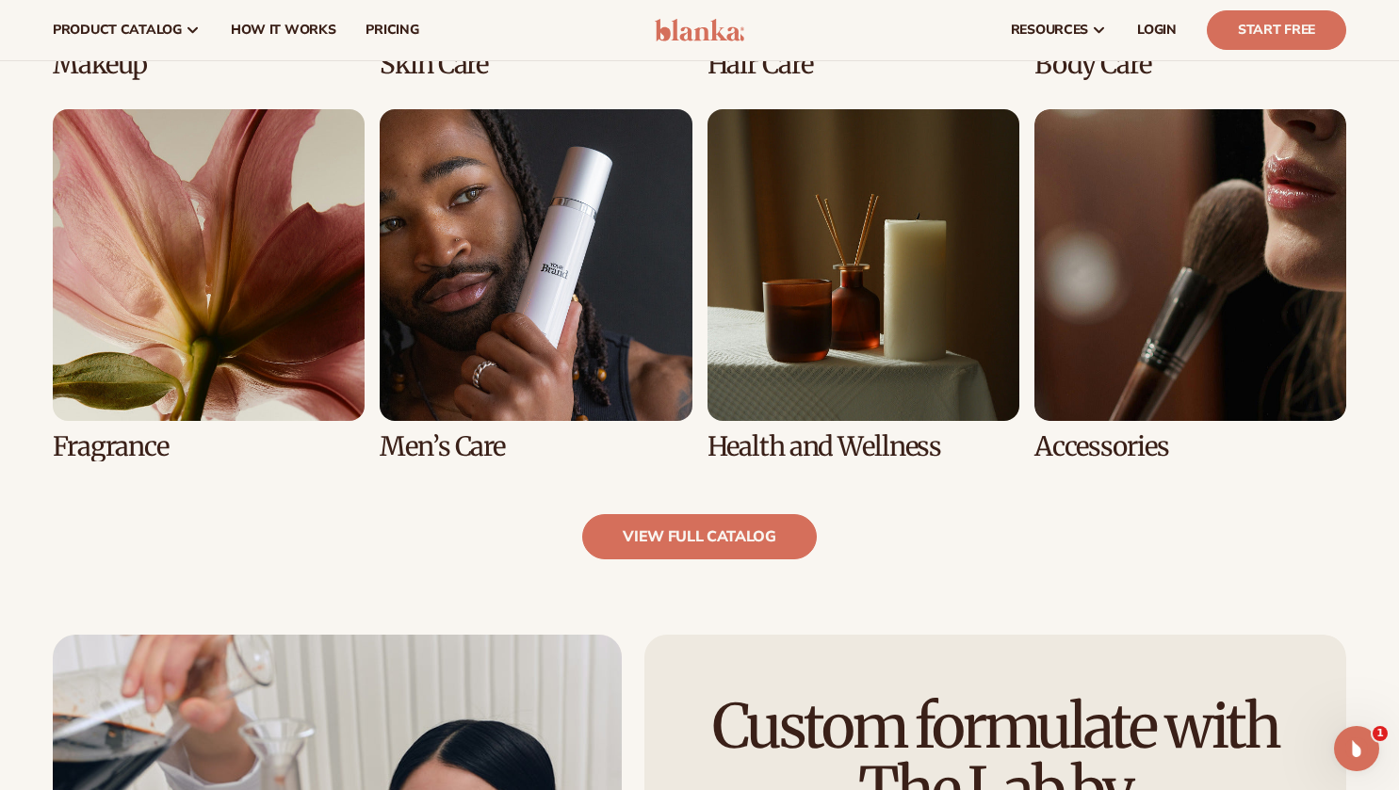
scroll to position [1507, 0]
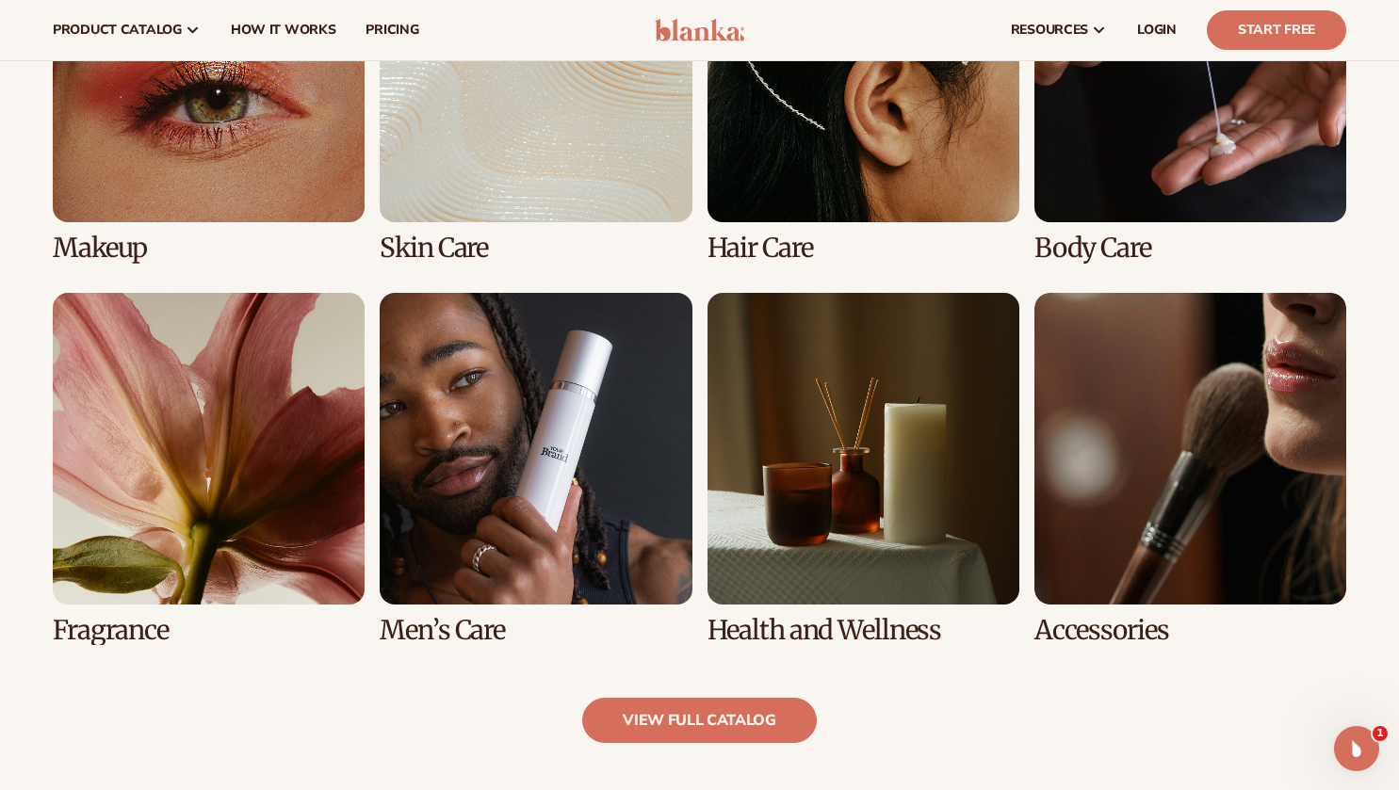
click at [1211, 498] on link "8 / 8" at bounding box center [1190, 469] width 312 height 352
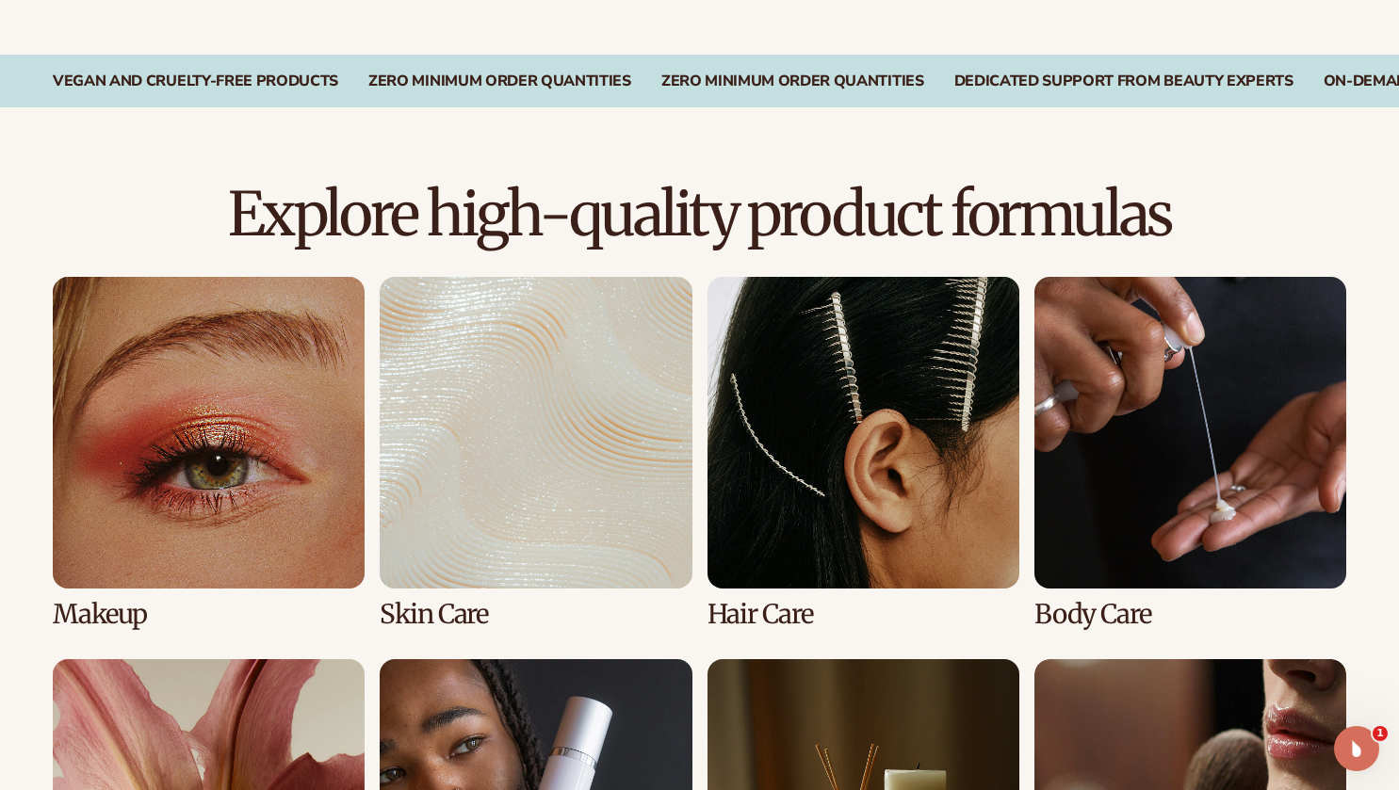
scroll to position [1225, 0]
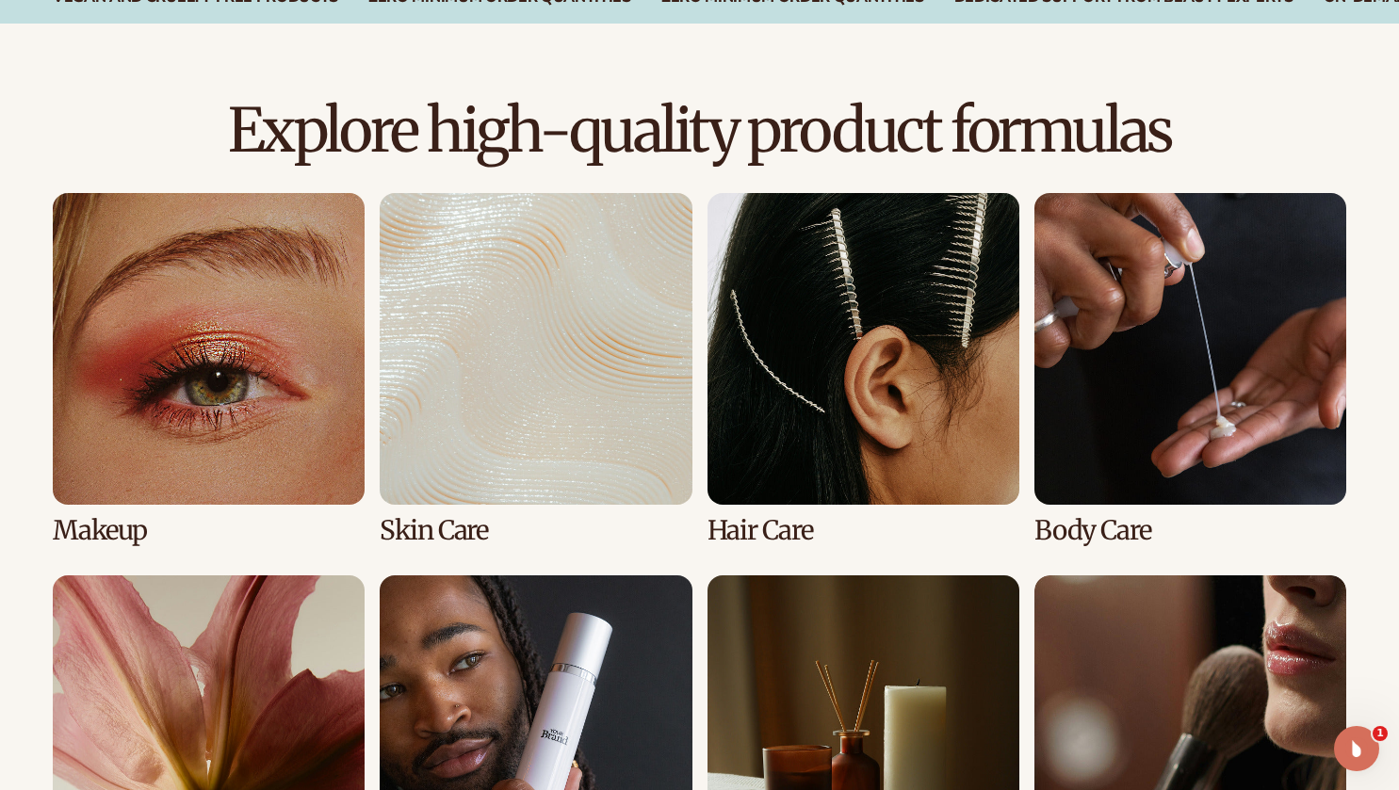
click at [189, 445] on link "1 / 8" at bounding box center [209, 369] width 312 height 352
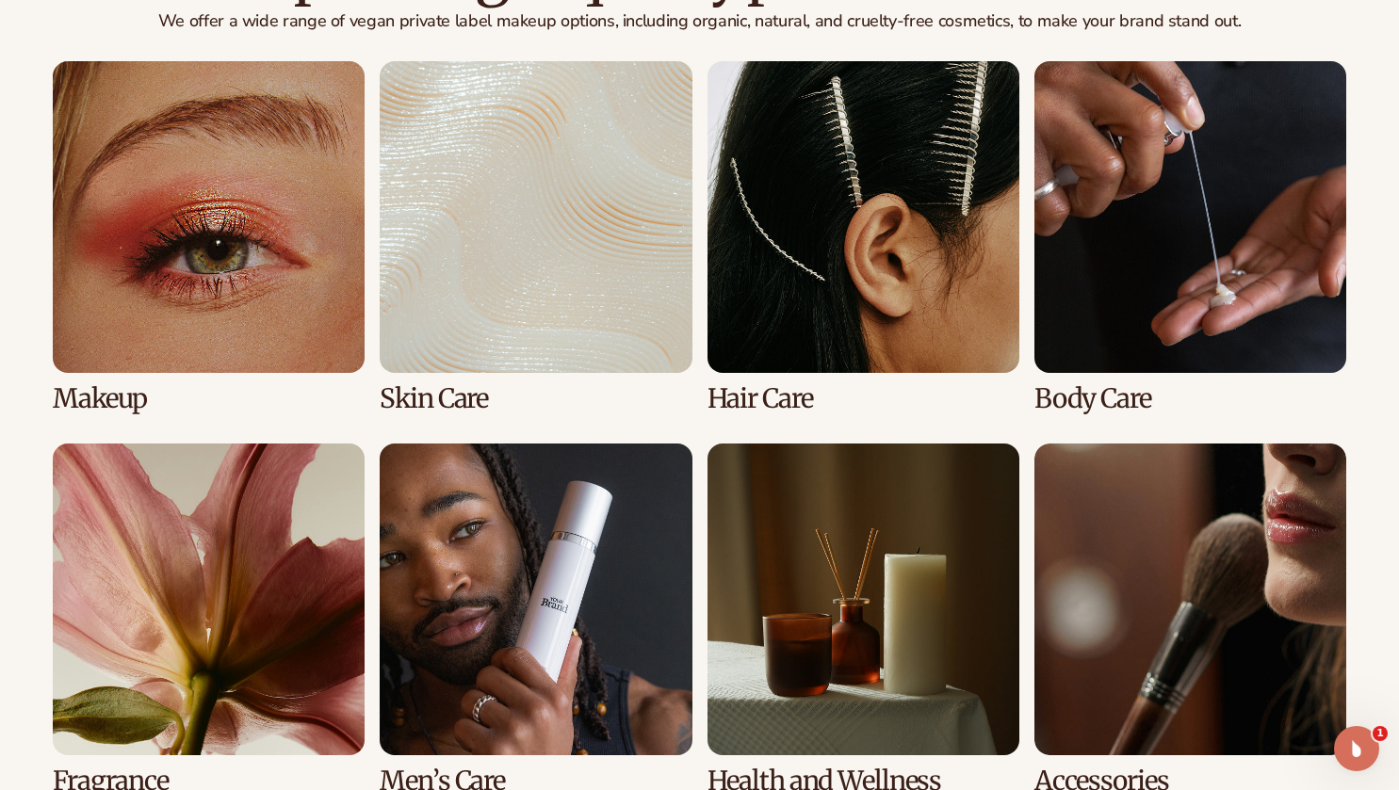
scroll to position [1602, 0]
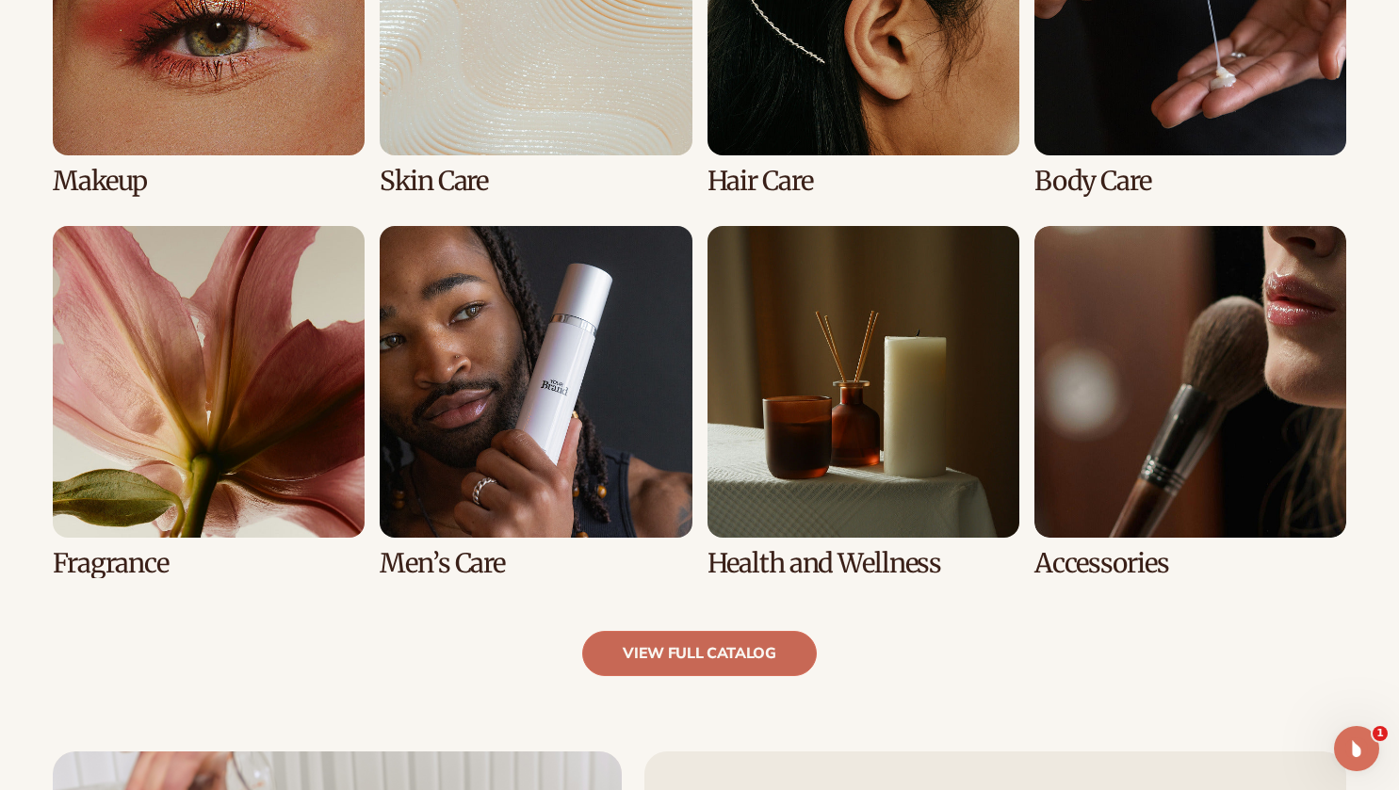
click at [736, 650] on link "view full catalog" at bounding box center [699, 653] width 235 height 45
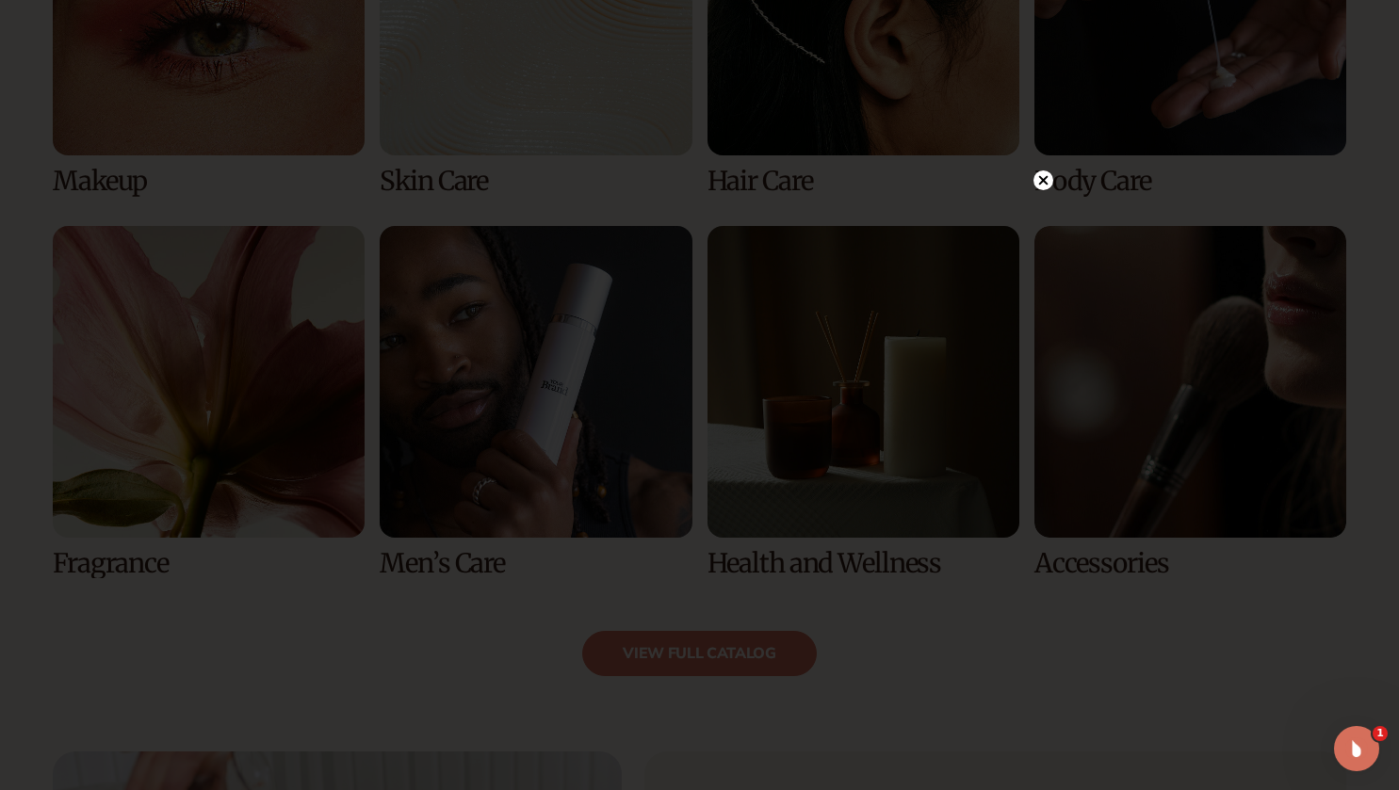
click at [1049, 178] on circle at bounding box center [1044, 181] width 20 height 20
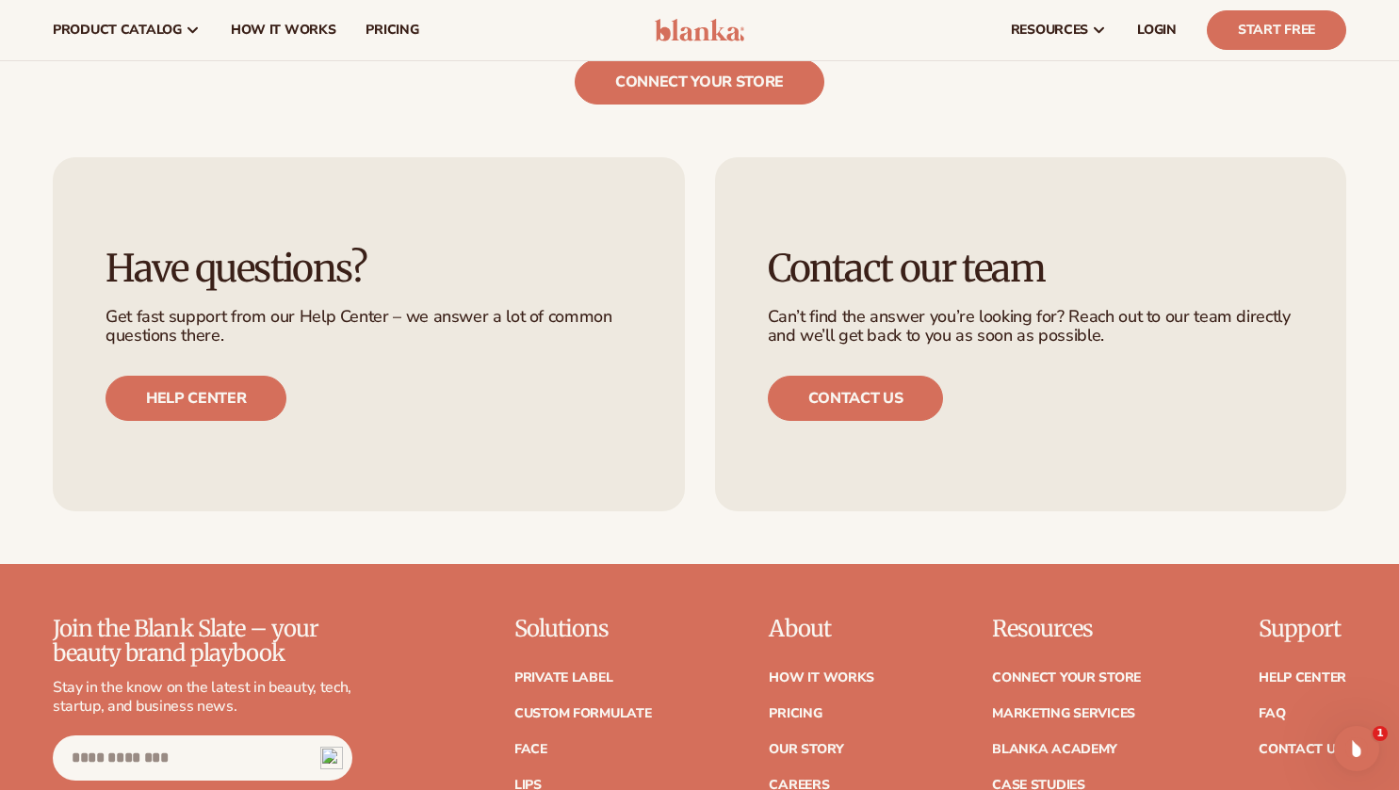
scroll to position [2826, 0]
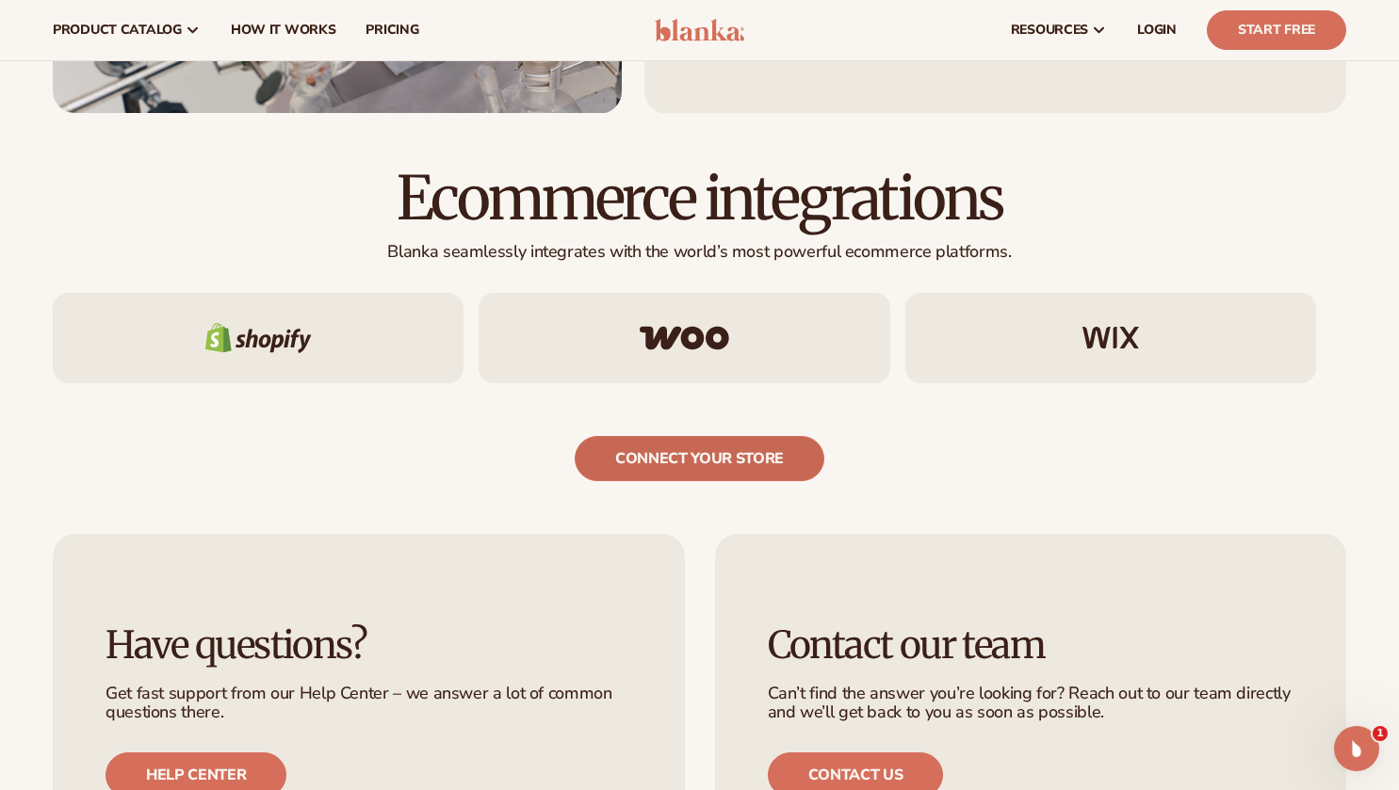
click at [674, 464] on link "connect your store" at bounding box center [700, 458] width 250 height 45
